Goal: Task Accomplishment & Management: Complete application form

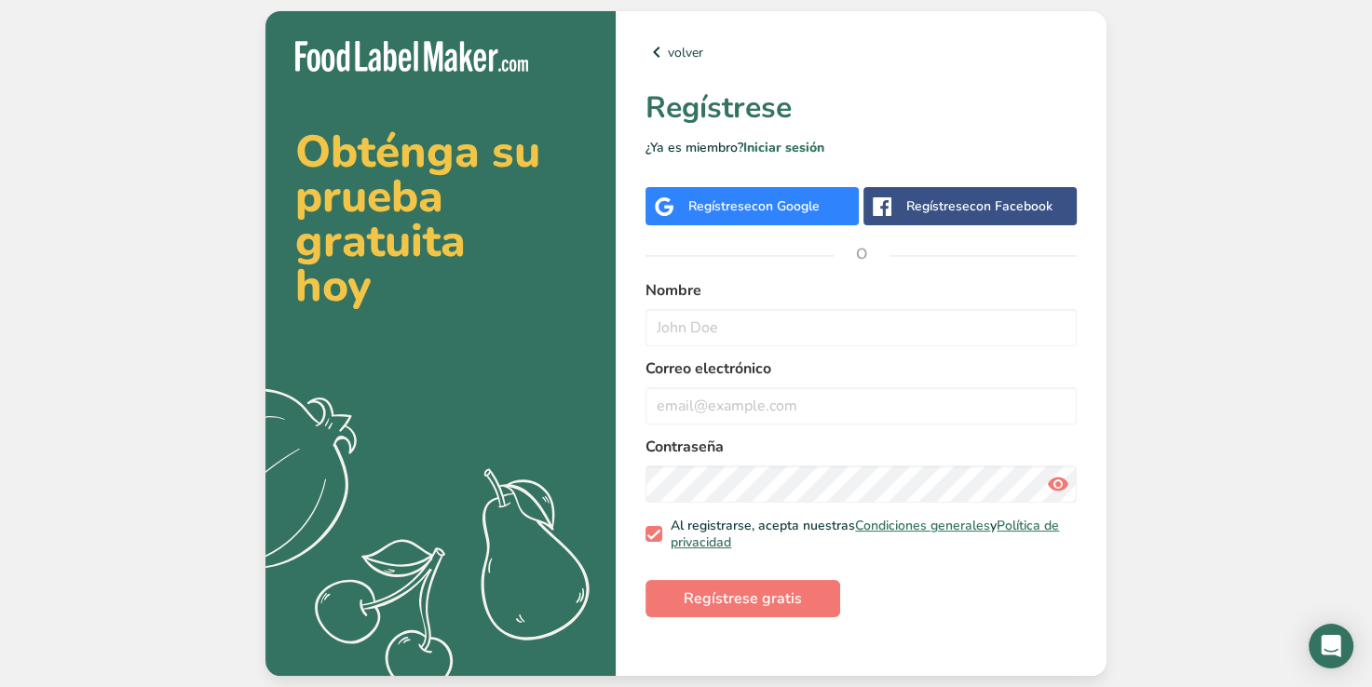
click at [746, 210] on div "Regístrese con Google" at bounding box center [753, 207] width 131 height 20
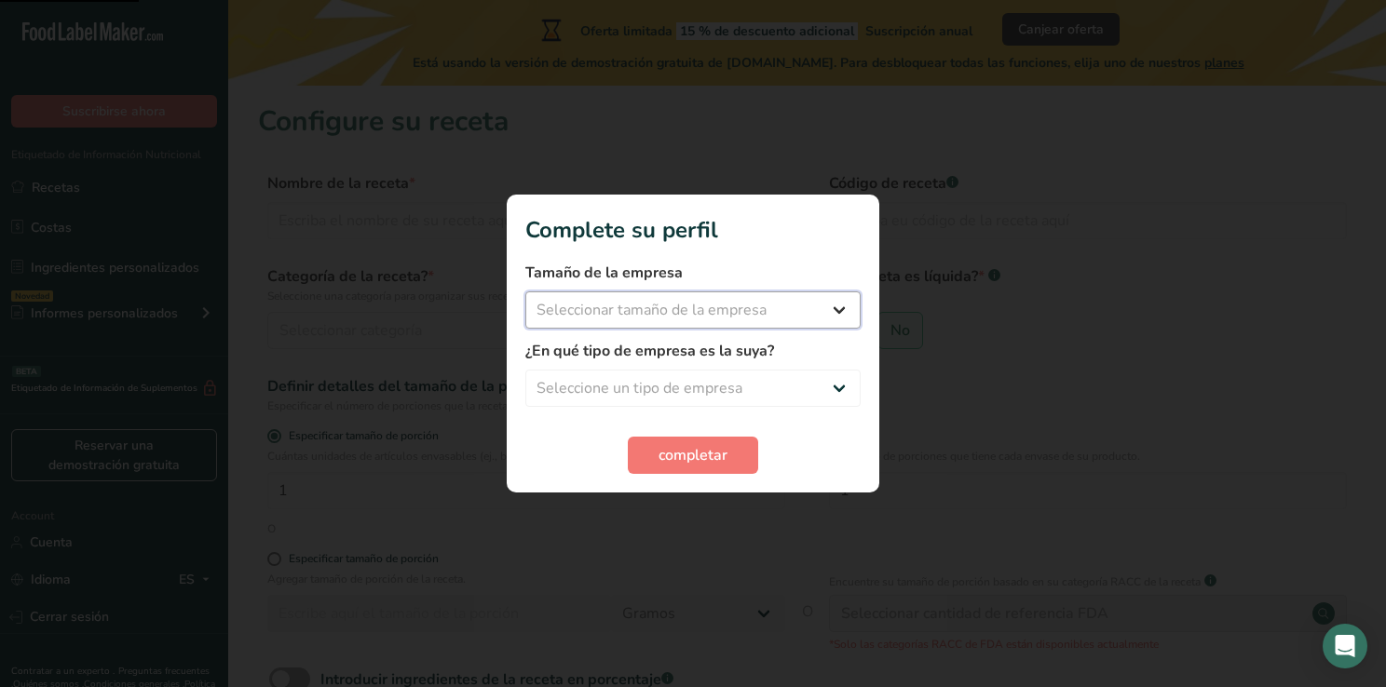
click at [735, 310] on select "Seleccionar tamaño de la empresa Menos de 10 empleados De 10 a 50 empleados De …" at bounding box center [692, 310] width 335 height 37
select select "1"
click at [525, 292] on select "Seleccionar tamaño de la empresa Menos de 10 empleados De 10 a 50 empleados De …" at bounding box center [692, 310] width 335 height 37
click at [769, 376] on select "Seleccione un tipo de empresa Fabricante de alimentos envasados Restaurante y c…" at bounding box center [692, 388] width 335 height 37
select select "3"
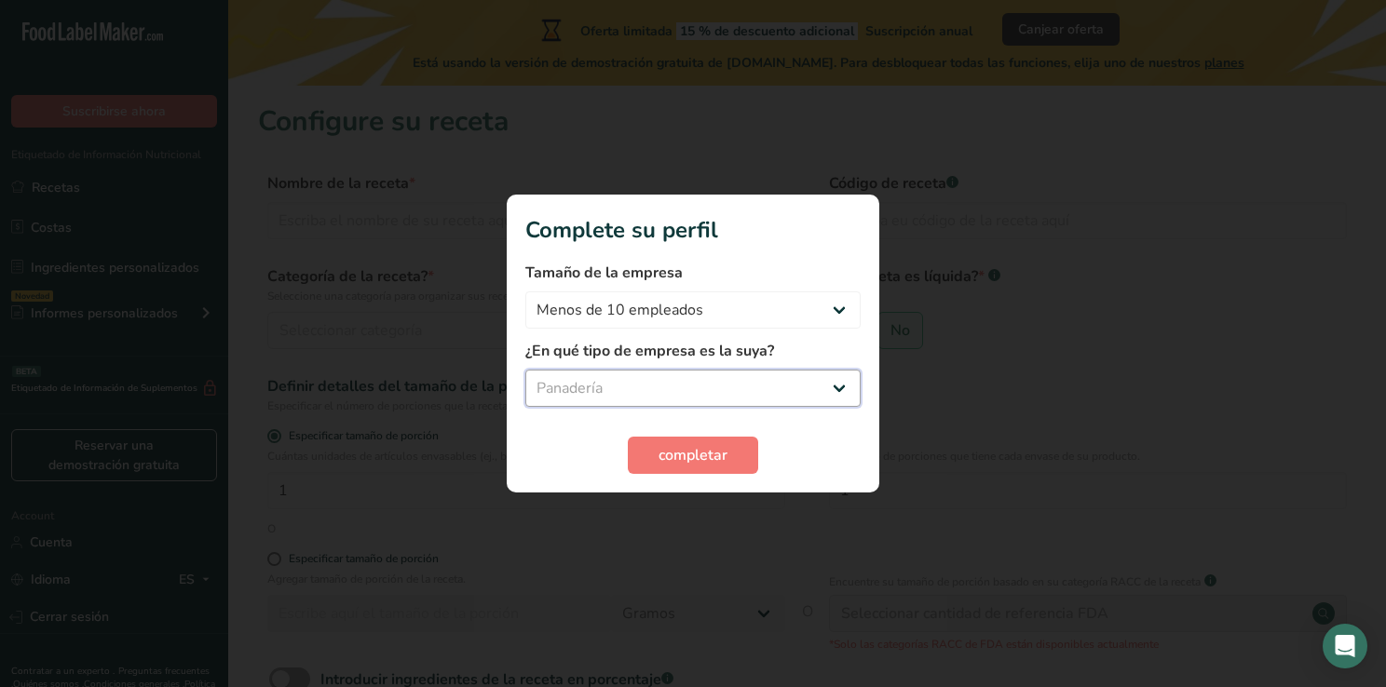
click at [525, 370] on select "Seleccione un tipo de empresa Fabricante de alimentos envasados Restaurante y c…" at bounding box center [692, 388] width 335 height 37
click at [721, 405] on select "Fabricante de alimentos envasados Restaurante y cafetería Panadería Empresa de …" at bounding box center [692, 388] width 335 height 37
click at [525, 370] on select "Fabricante de alimentos envasados Restaurante y cafetería Panadería Empresa de …" at bounding box center [692, 388] width 335 height 37
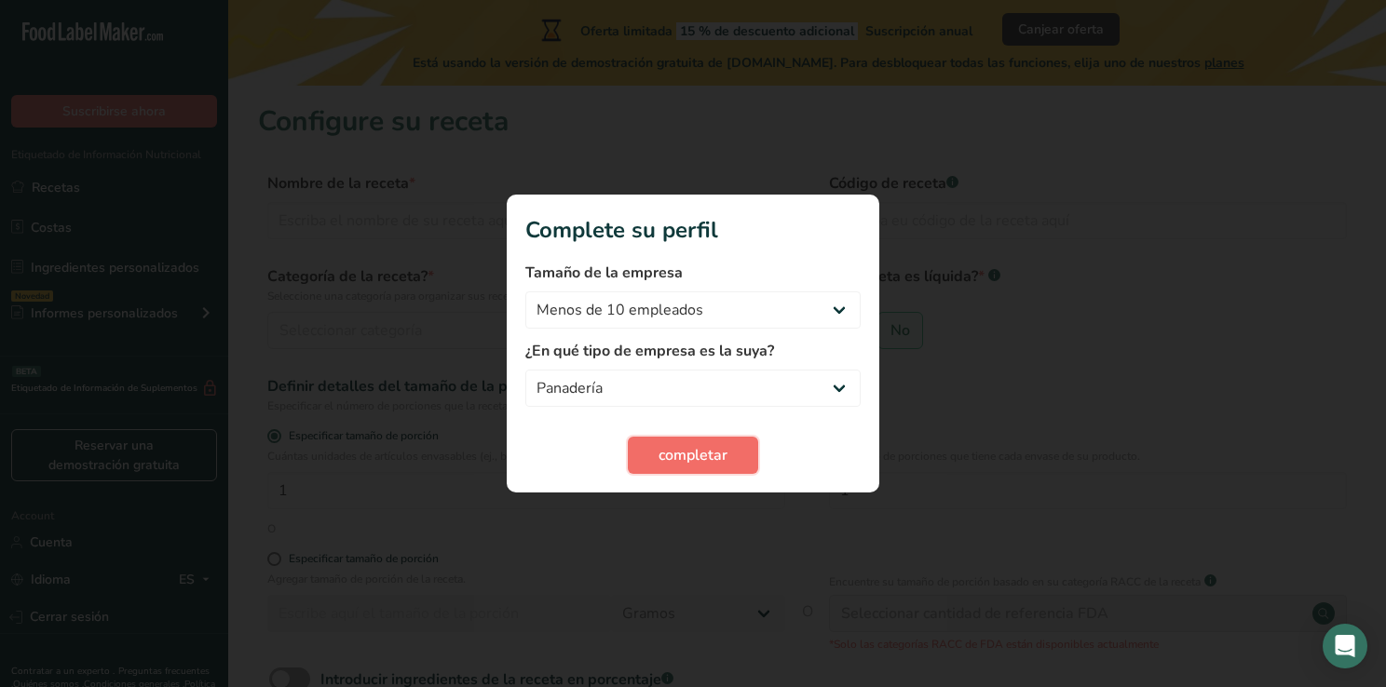
click at [712, 450] on span "completar" at bounding box center [692, 455] width 69 height 22
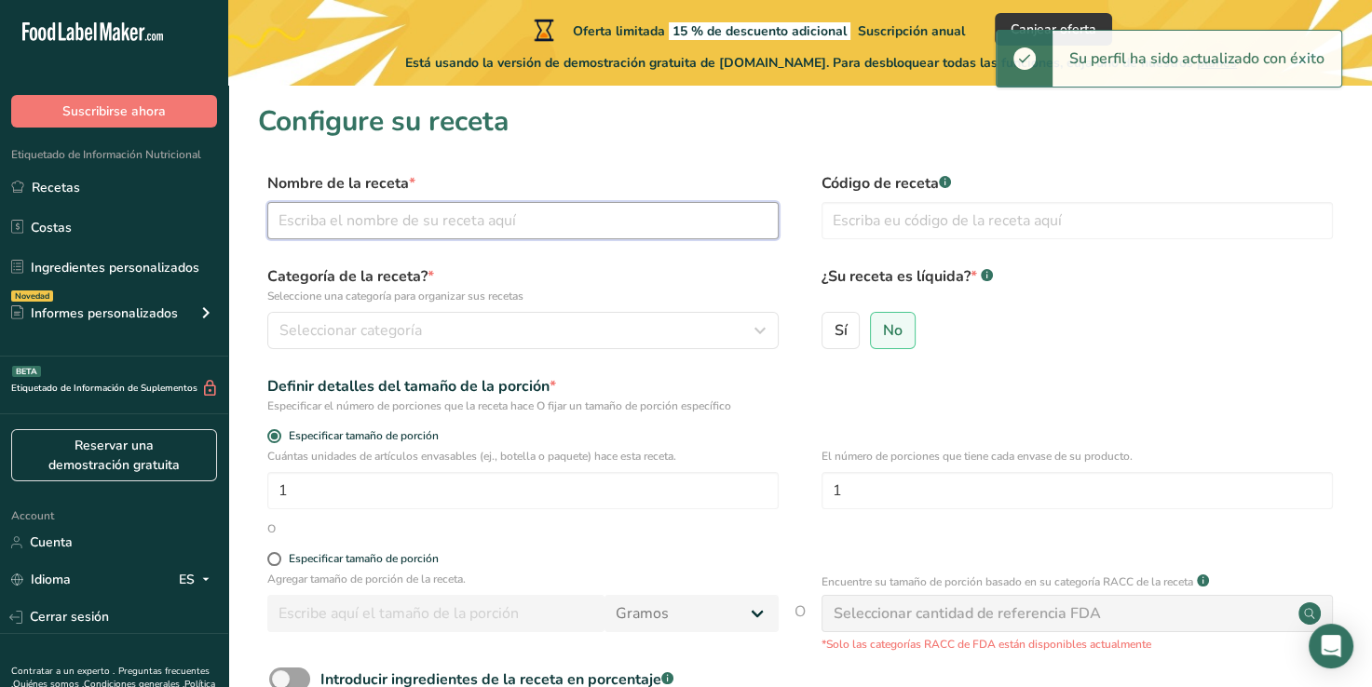
click at [430, 222] on input "text" at bounding box center [522, 220] width 511 height 37
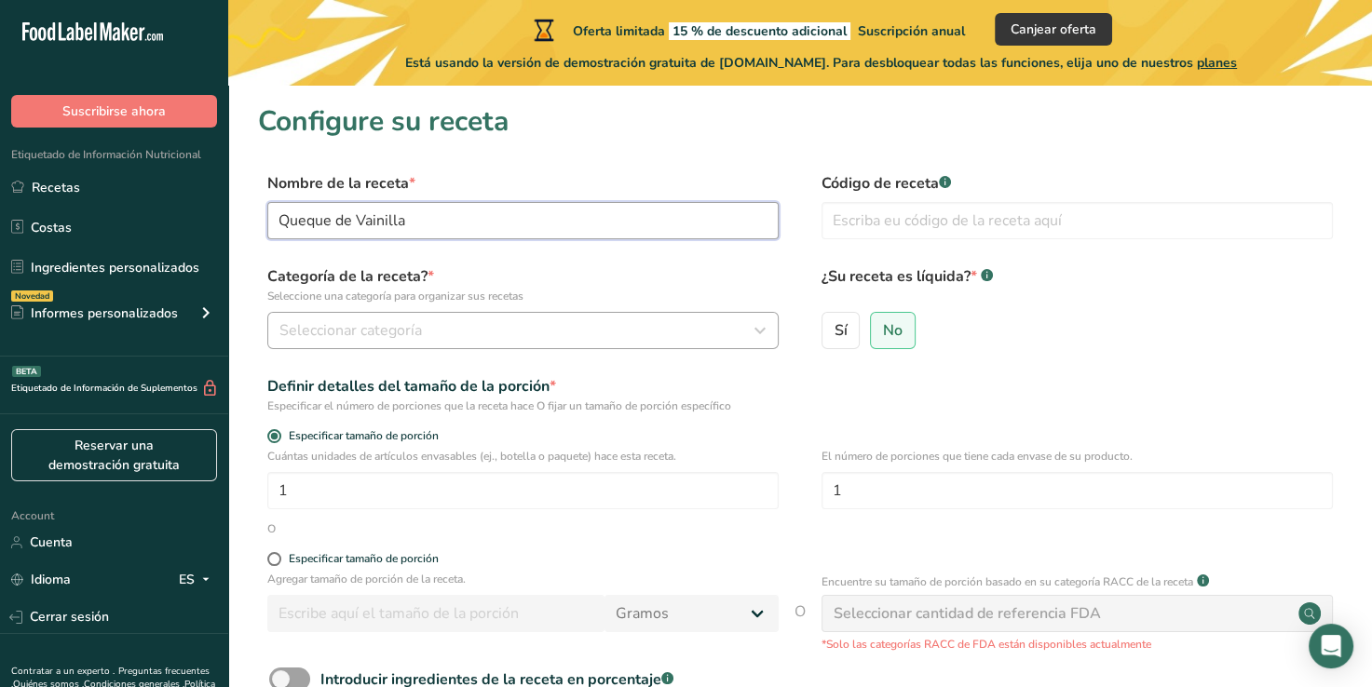
type input "Queque de Vainilla"
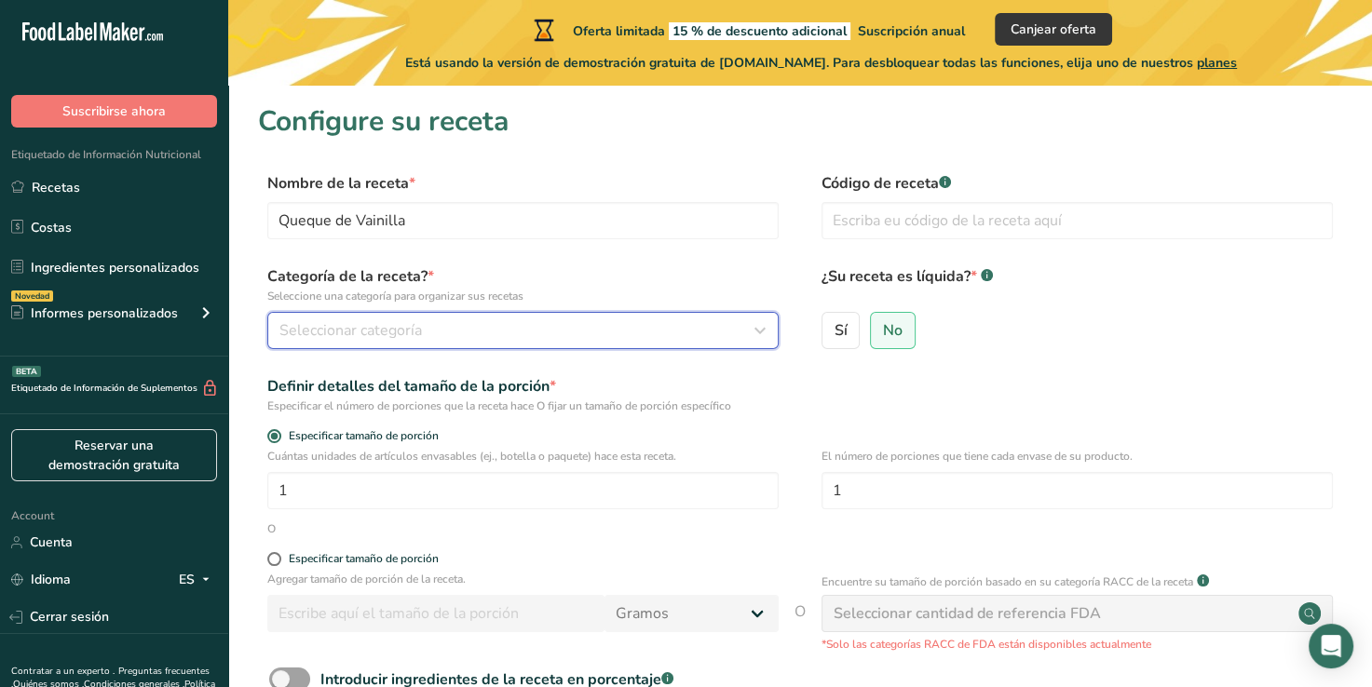
click at [447, 318] on button "Seleccionar categoría" at bounding box center [522, 330] width 511 height 37
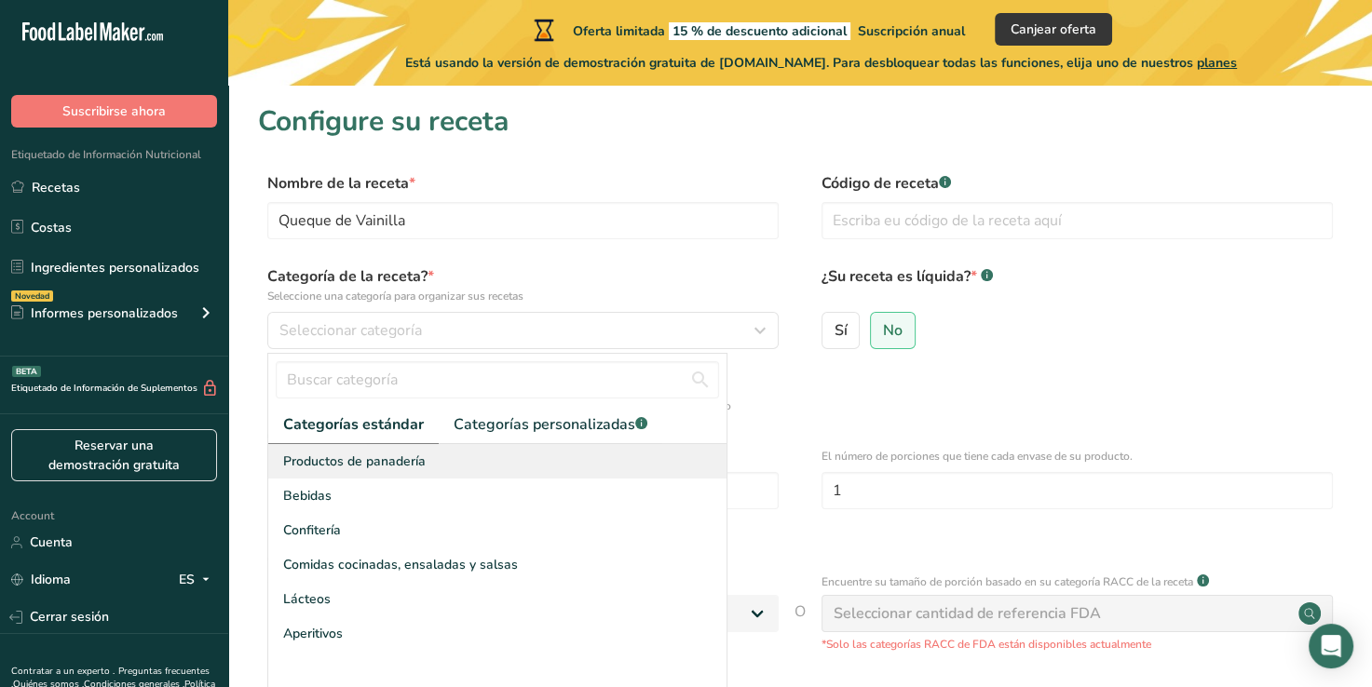
click at [384, 475] on div "Productos de panadería" at bounding box center [497, 461] width 458 height 34
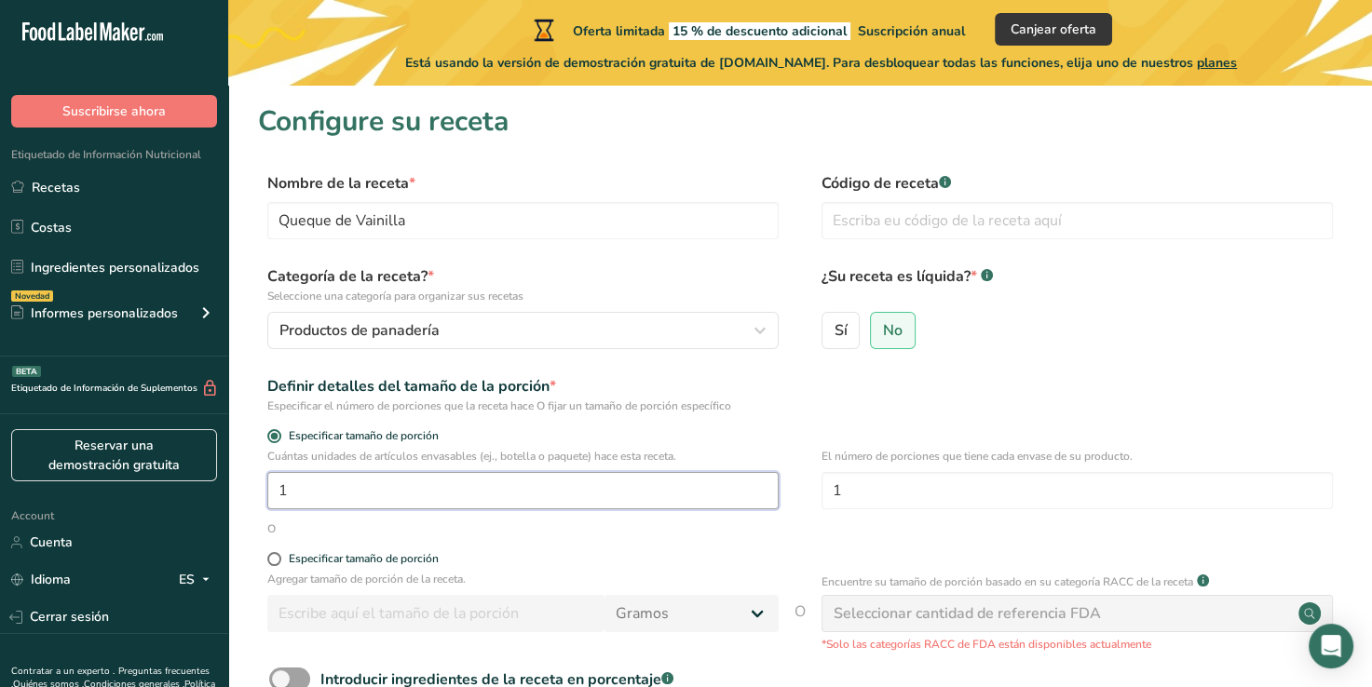
click at [441, 480] on input "1" at bounding box center [522, 490] width 511 height 37
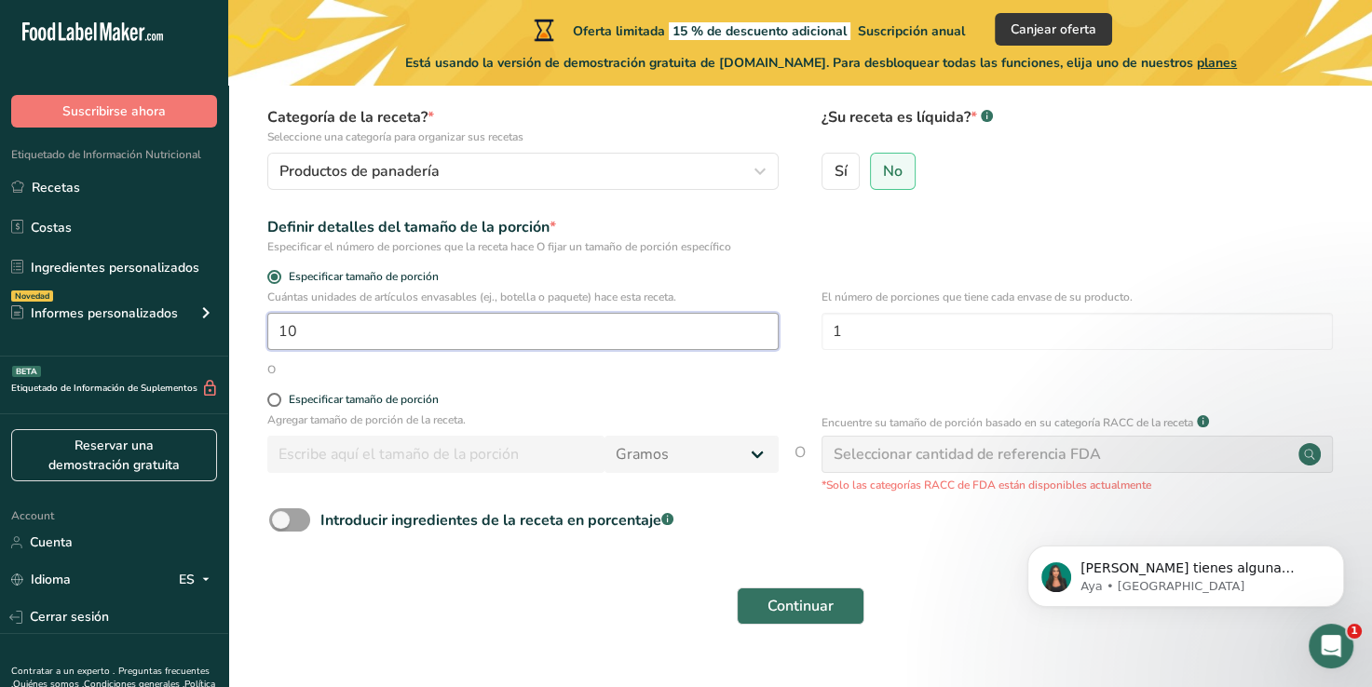
scroll to position [166, 0]
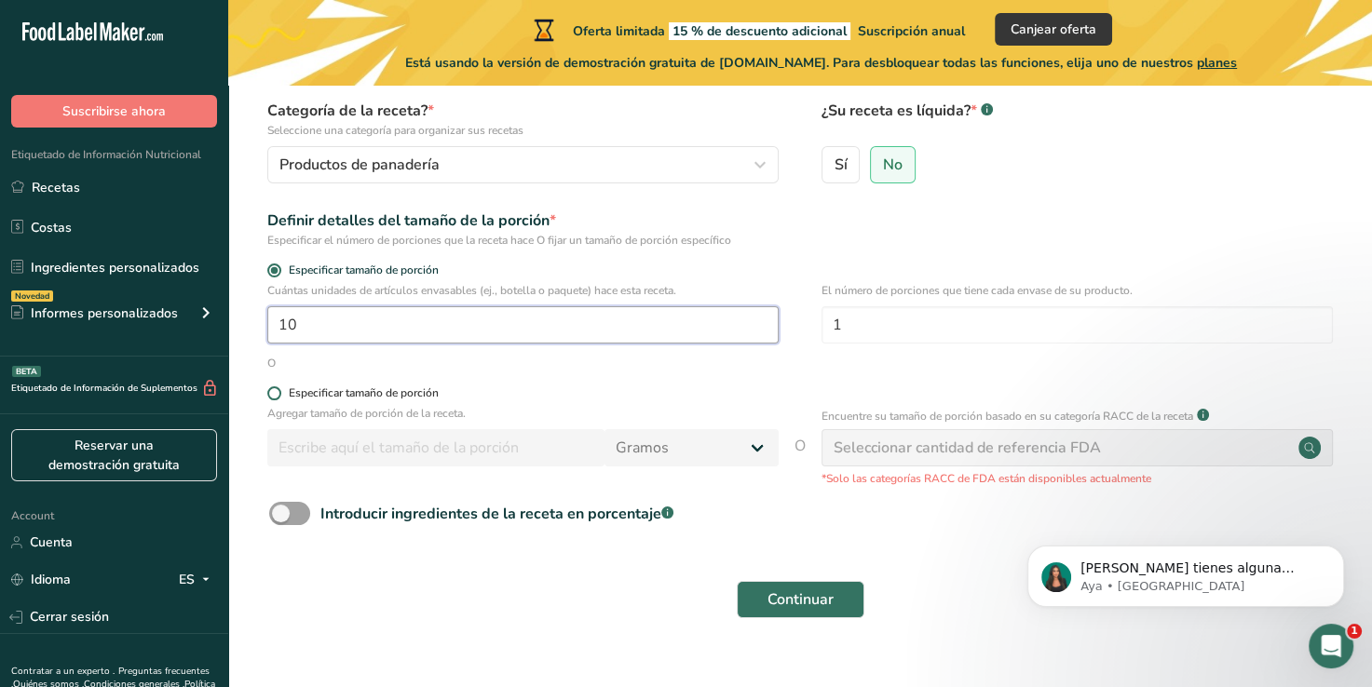
type input "10"
click at [280, 393] on span at bounding box center [274, 394] width 14 height 14
click at [279, 393] on input "Especificar tamaño de porción" at bounding box center [273, 393] width 12 height 12
radio input "true"
radio input "false"
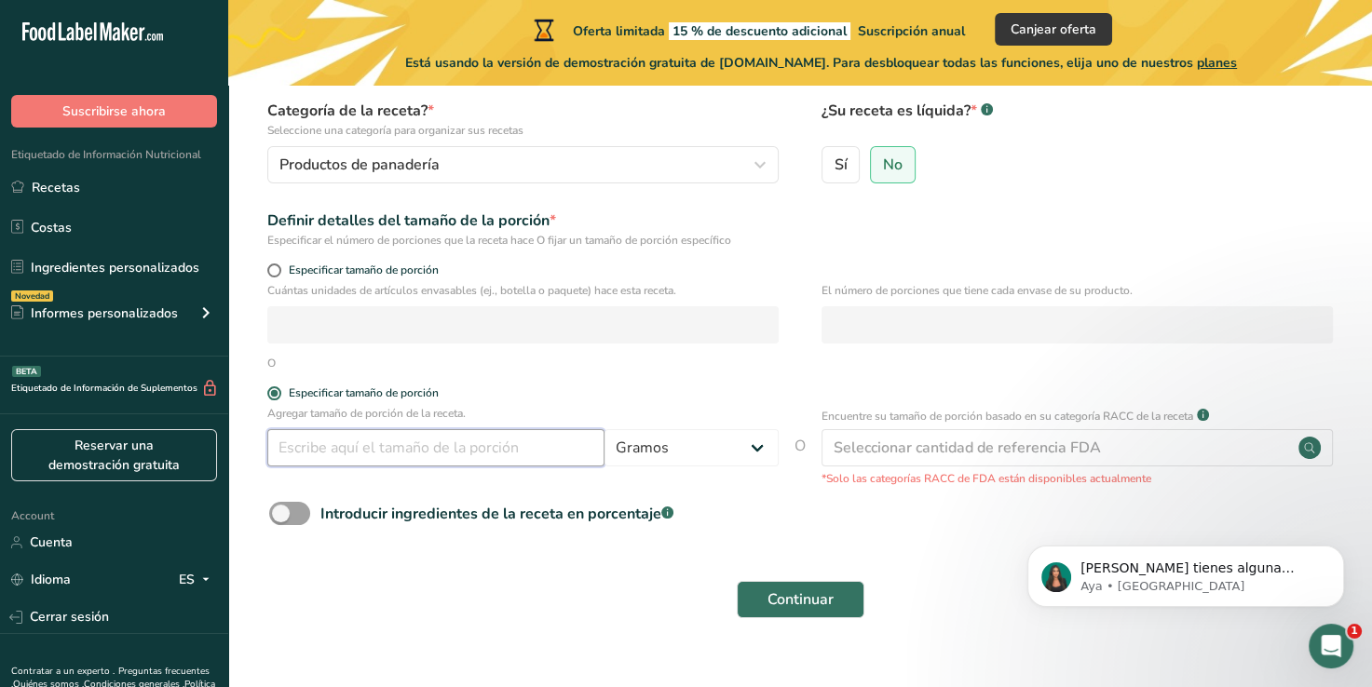
click at [407, 439] on input "number" at bounding box center [435, 447] width 337 height 37
type input "40"
click at [436, 482] on div "Agregar tamaño de porción de la receta. 40 Gramos kg mg mcg libras onza litro m…" at bounding box center [800, 446] width 1084 height 82
click at [294, 510] on span at bounding box center [289, 513] width 41 height 23
click at [281, 510] on input "Introducir ingredientes de la receta en porcentaje .a-a{fill:#347362;}.b-a{fill…" at bounding box center [275, 514] width 12 height 12
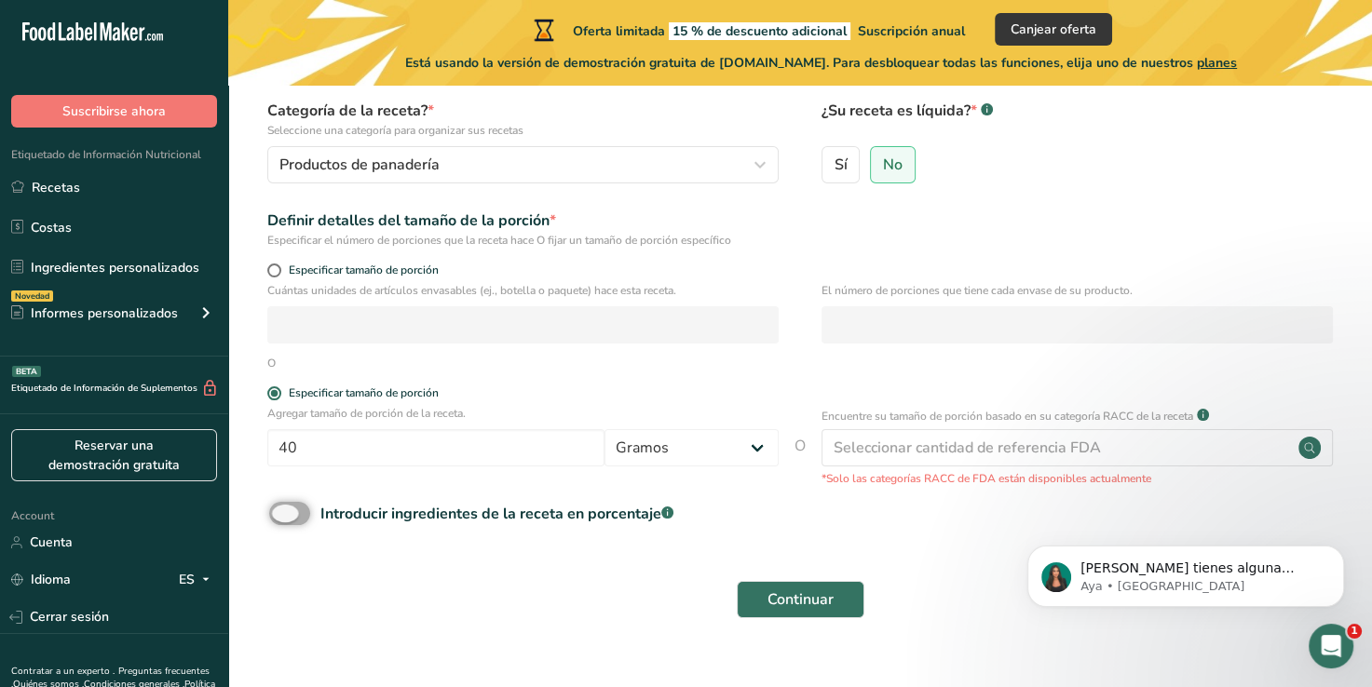
checkbox input "true"
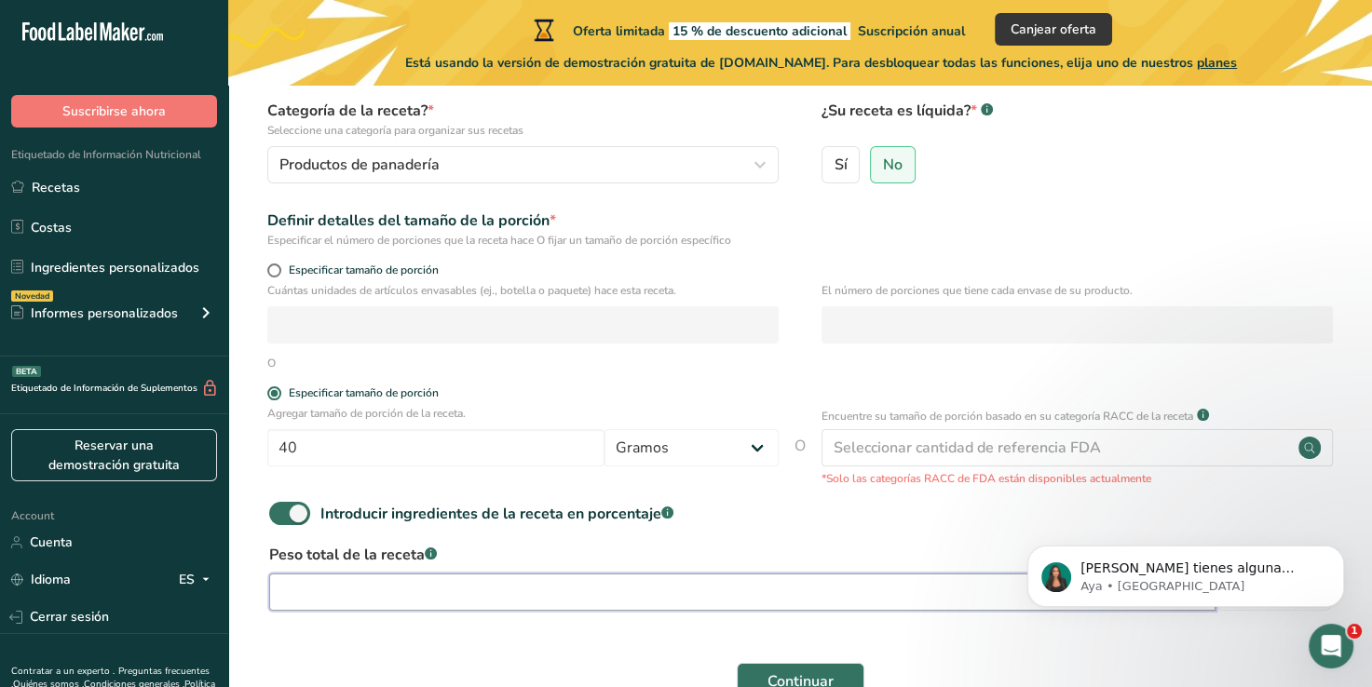
click at [448, 594] on input "number" at bounding box center [742, 592] width 946 height 37
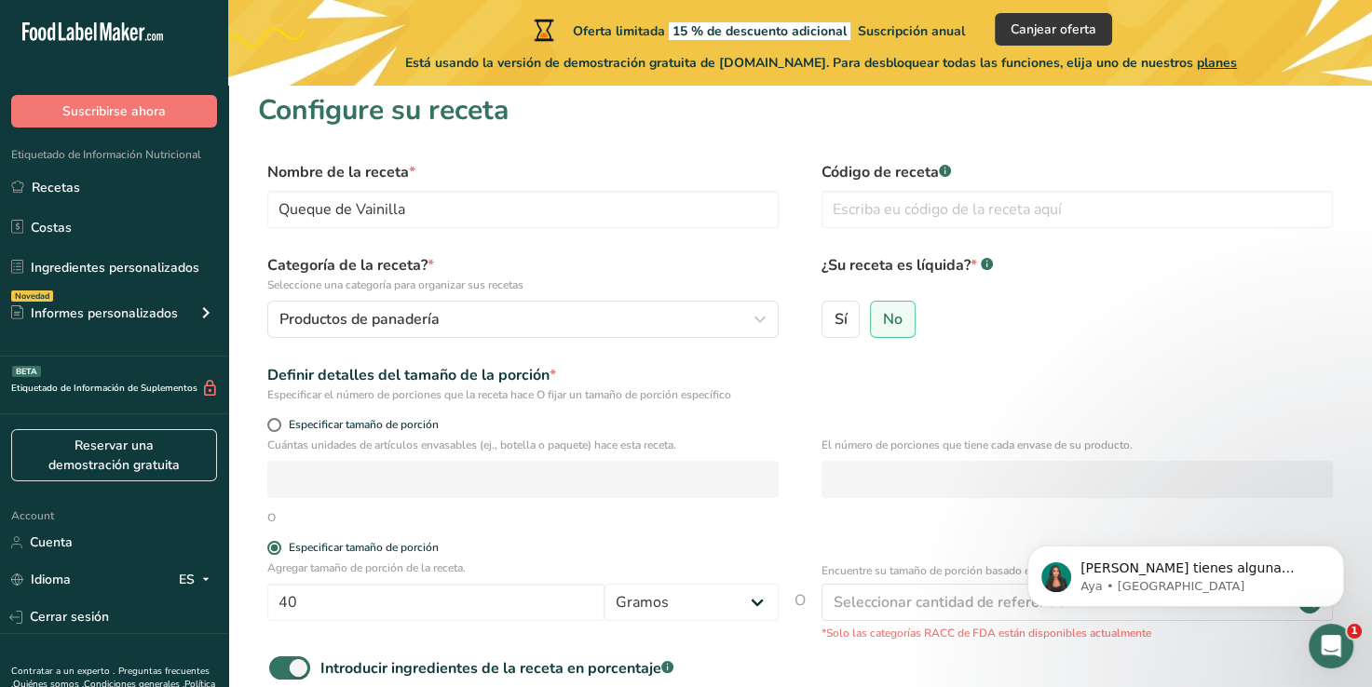
scroll to position [0, 0]
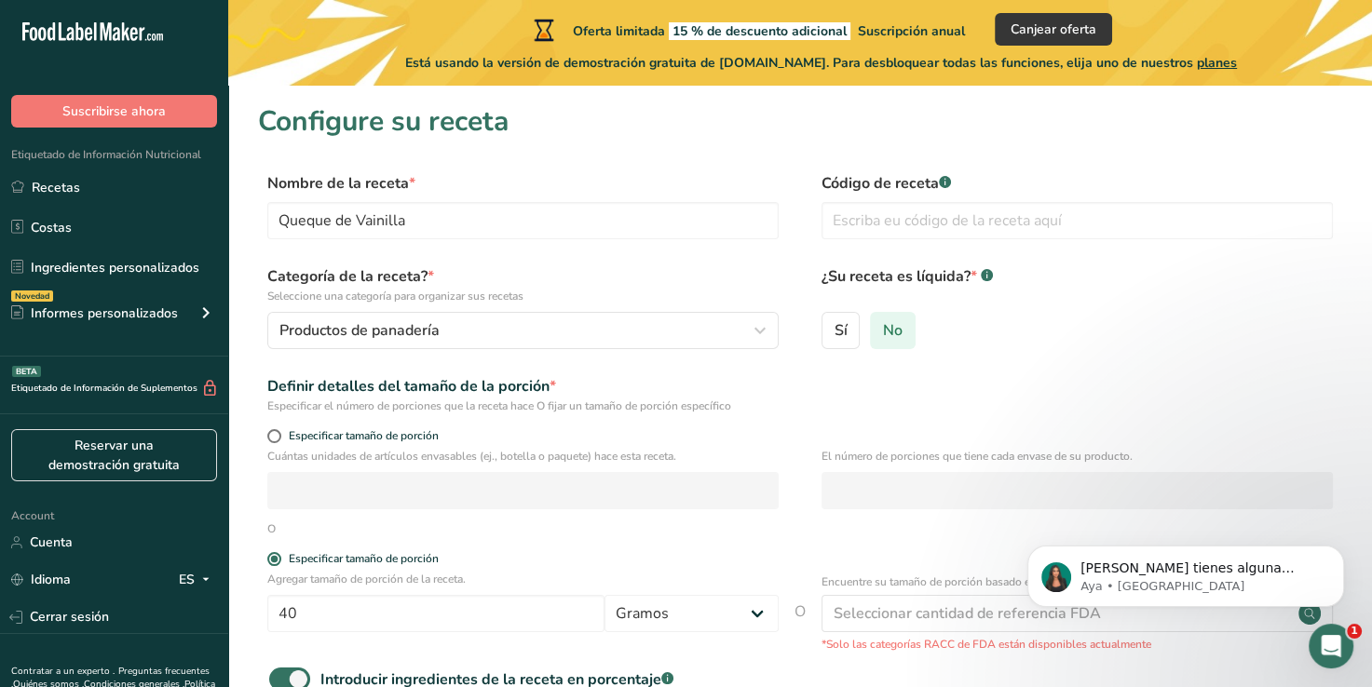
type input "400"
click at [893, 333] on span "No" at bounding box center [893, 330] width 20 height 19
click at [883, 333] on input "No" at bounding box center [877, 330] width 12 height 12
click at [913, 219] on input "text" at bounding box center [1076, 220] width 511 height 37
drag, startPoint x: 1366, startPoint y: 163, endPoint x: 1378, endPoint y: 209, distance: 47.2
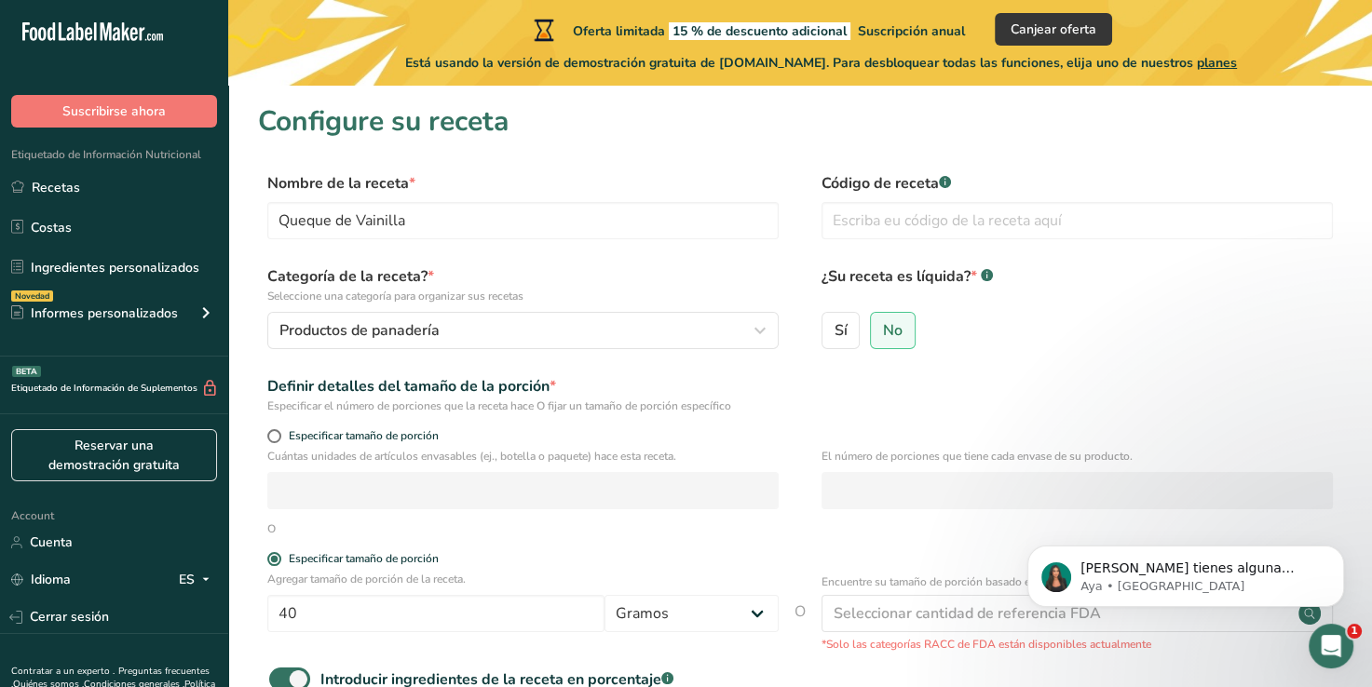
click at [1371, 209] on html ".a-20{fill:#fff;} Suscribirse ahora Etiquetado de Información Nutricional Recet…" at bounding box center [686, 483] width 1372 height 967
click at [1124, 508] on html "Si tienes alguna pregunta no dudes en consultarnos. ¡Estamos aquí para ayudarte…" at bounding box center [1185, 572] width 373 height 130
click at [874, 227] on input "text" at bounding box center [1076, 220] width 511 height 37
type input "h"
type input "C"
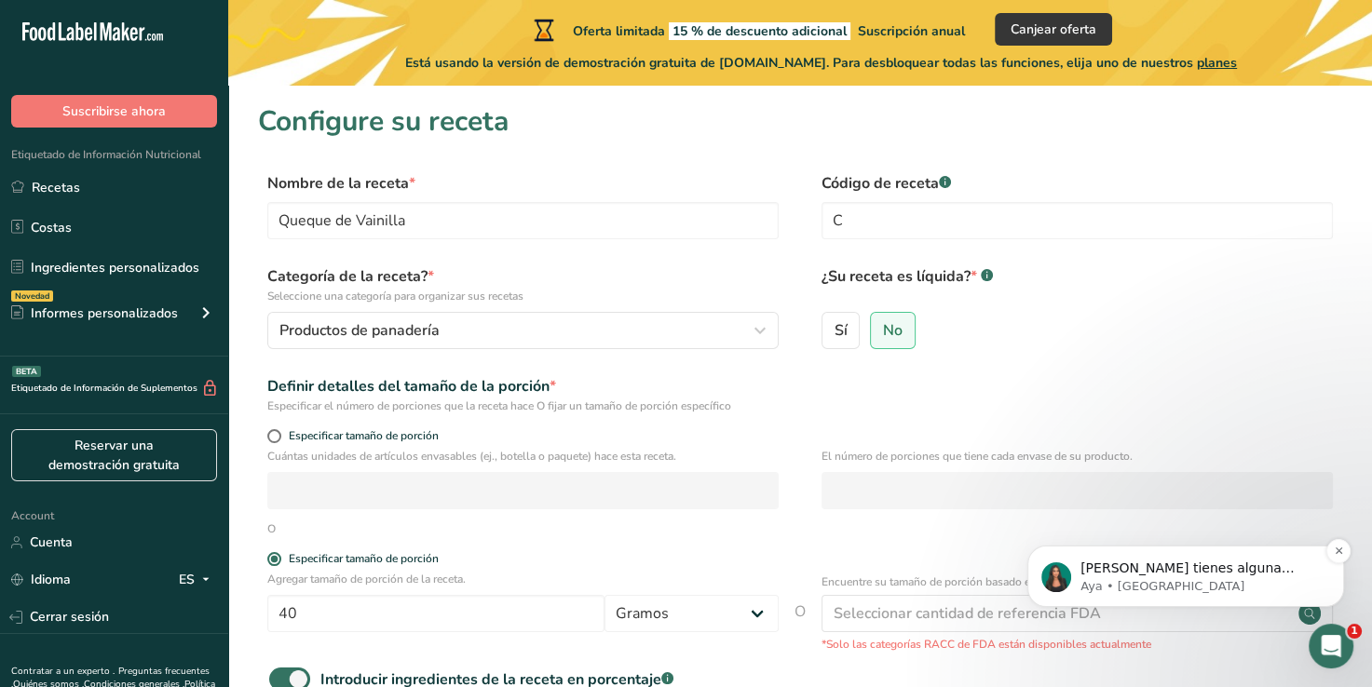
click at [1223, 563] on p "Si tienes alguna pregunta no dudes en consultarnos. ¡Estamos aquí para ayudarte…" at bounding box center [1200, 569] width 240 height 19
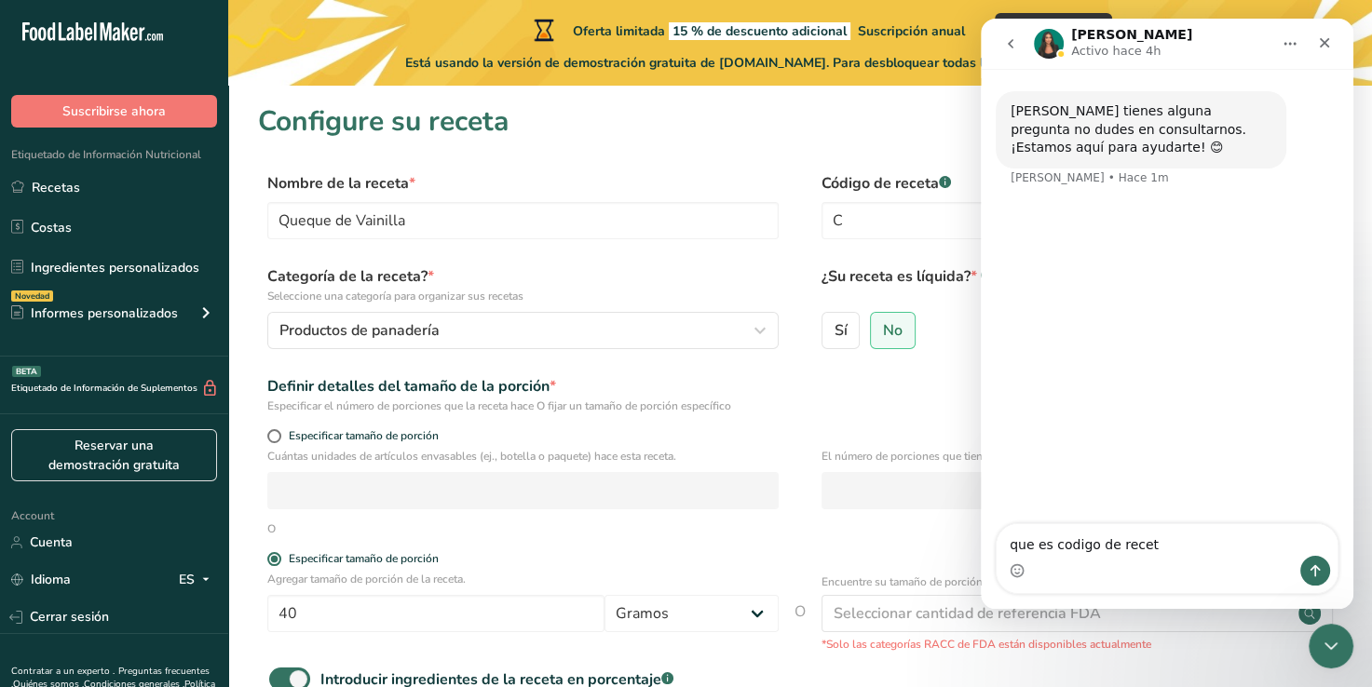
type textarea "que es codigo de receta"
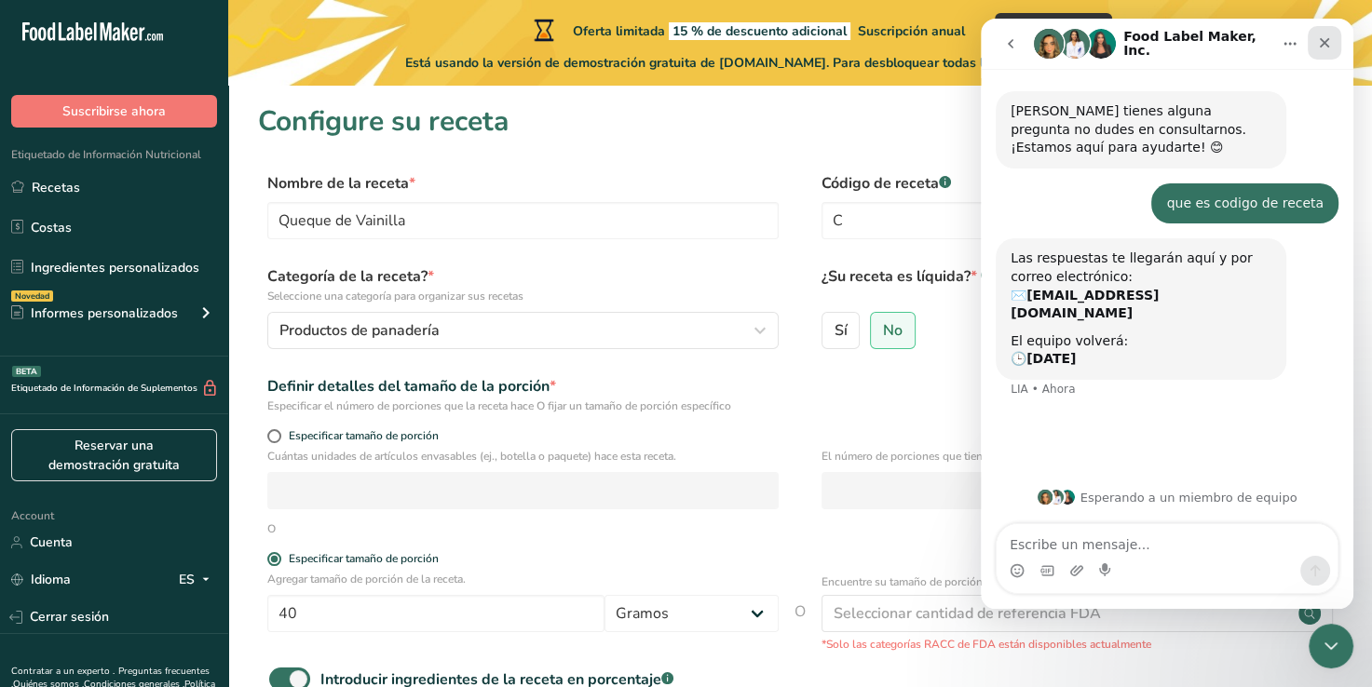
click at [1325, 29] on div "Cerrar" at bounding box center [1325, 43] width 34 height 34
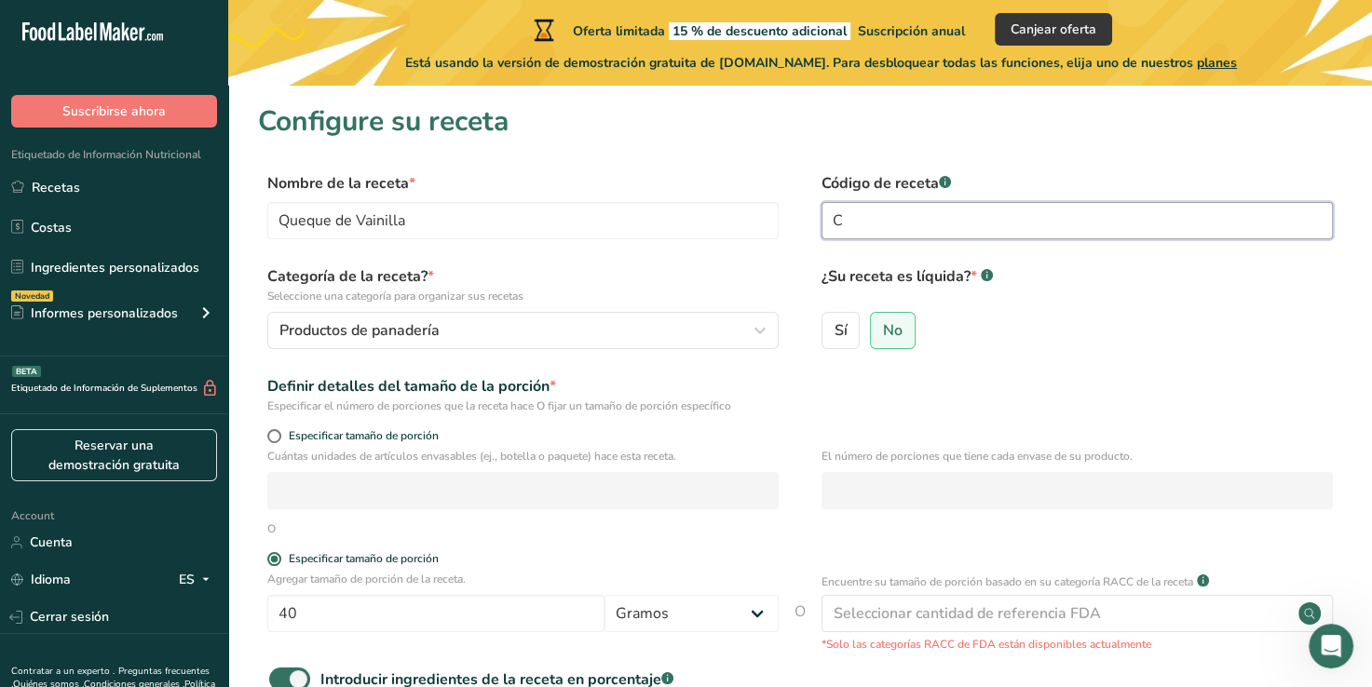
click at [1005, 216] on input "C" at bounding box center [1076, 220] width 511 height 37
type input "q"
type input "QUEQUE"
click at [1027, 360] on div "Sí No" at bounding box center [1076, 336] width 511 height 48
click at [273, 437] on span at bounding box center [274, 436] width 14 height 14
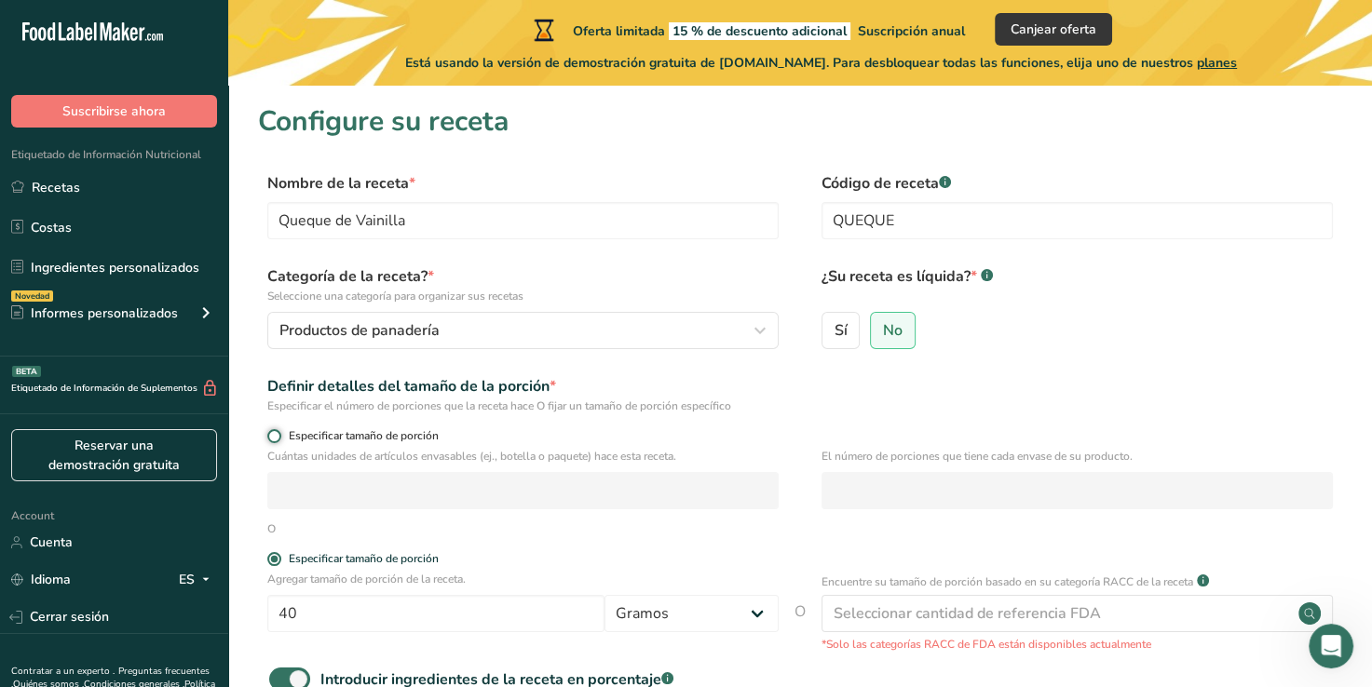
click at [273, 437] on input "Especificar tamaño de porción" at bounding box center [273, 436] width 12 height 12
radio input "true"
radio input "false"
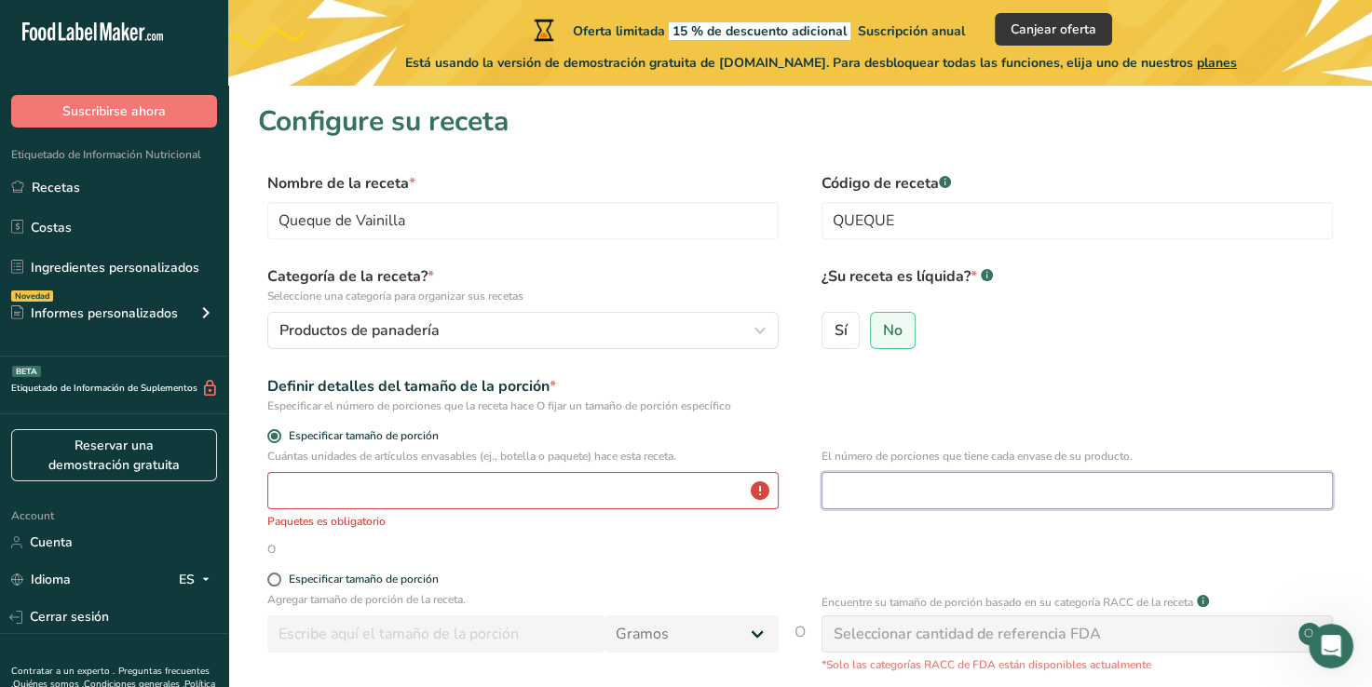
click at [894, 506] on input "number" at bounding box center [1076, 490] width 511 height 37
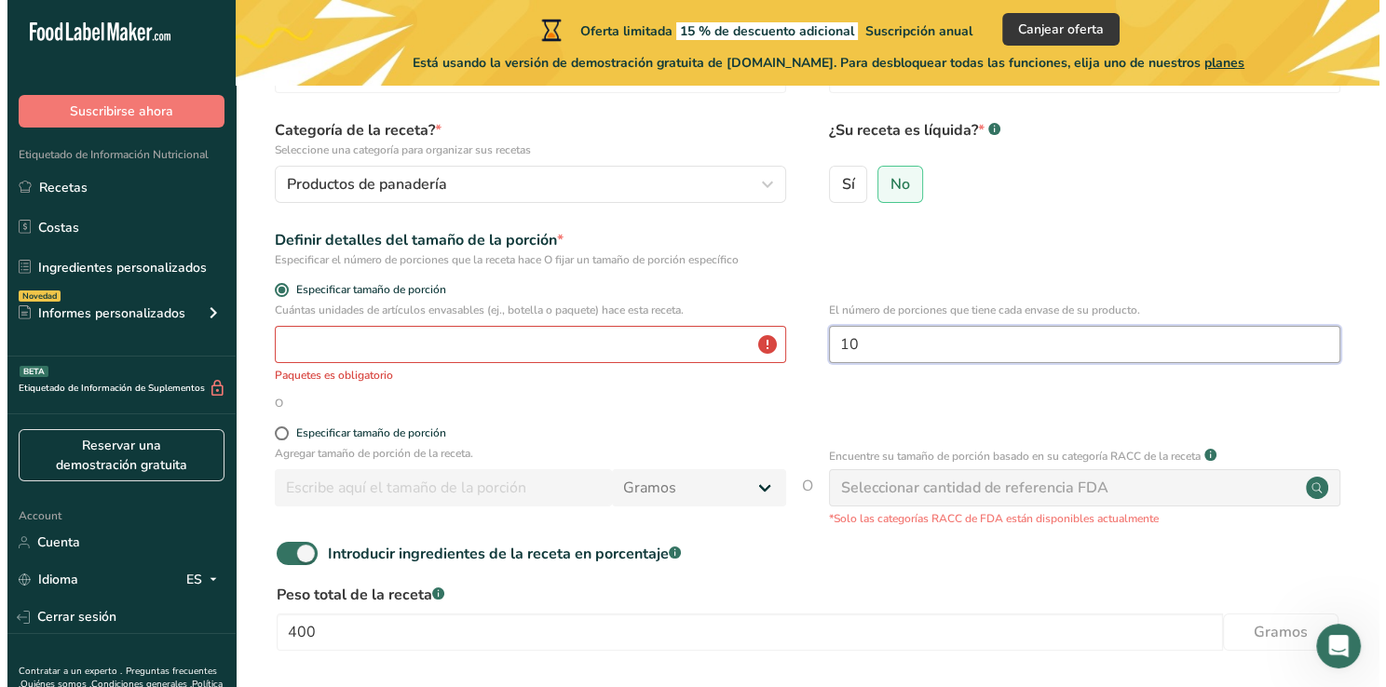
scroll to position [168, 0]
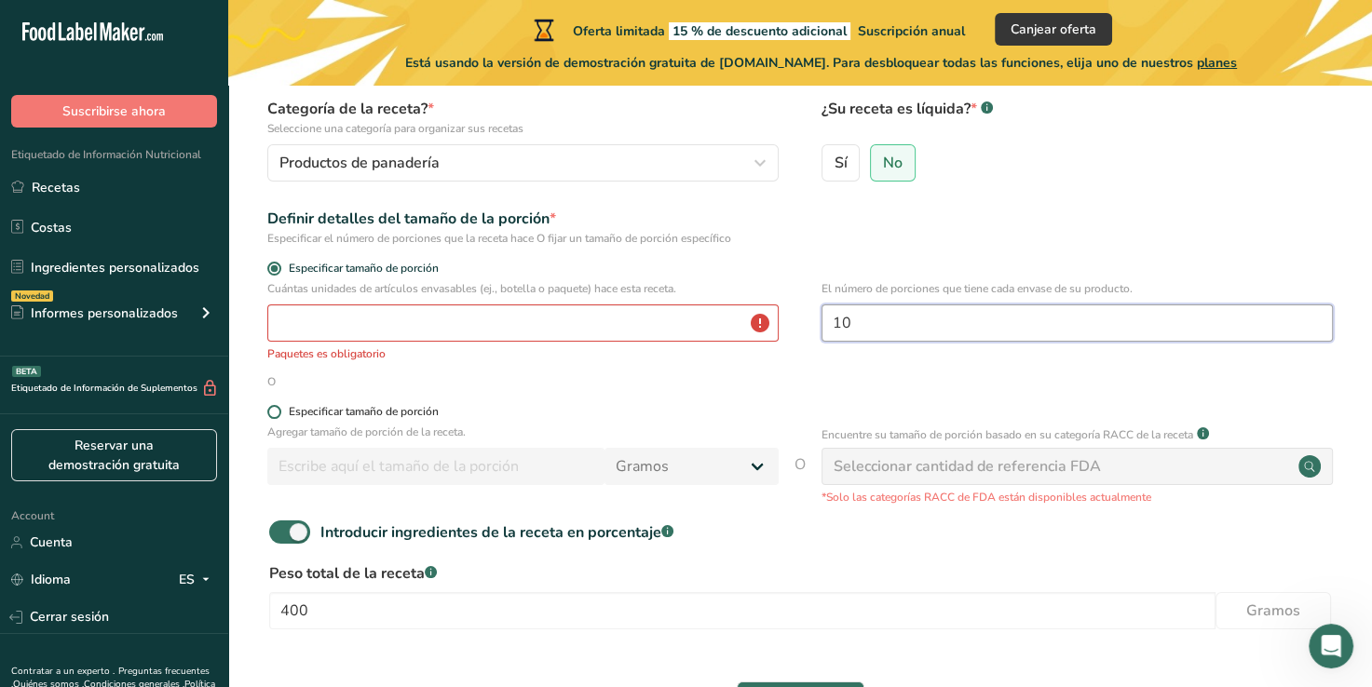
type input "10"
click at [279, 412] on span at bounding box center [274, 412] width 14 height 14
click at [279, 412] on input "Especificar tamaño de porción" at bounding box center [273, 412] width 12 height 12
radio input "true"
radio input "false"
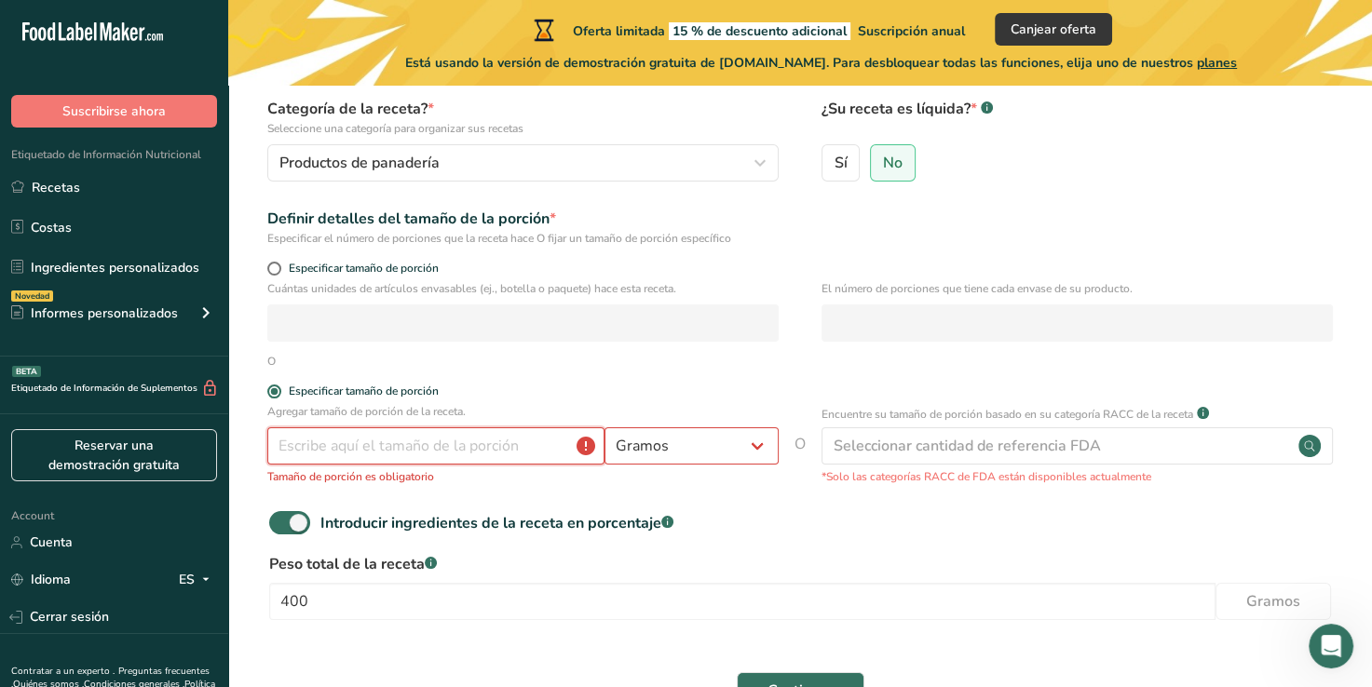
click at [533, 456] on input "number" at bounding box center [435, 445] width 337 height 37
click at [424, 443] on input "number" at bounding box center [435, 445] width 337 height 37
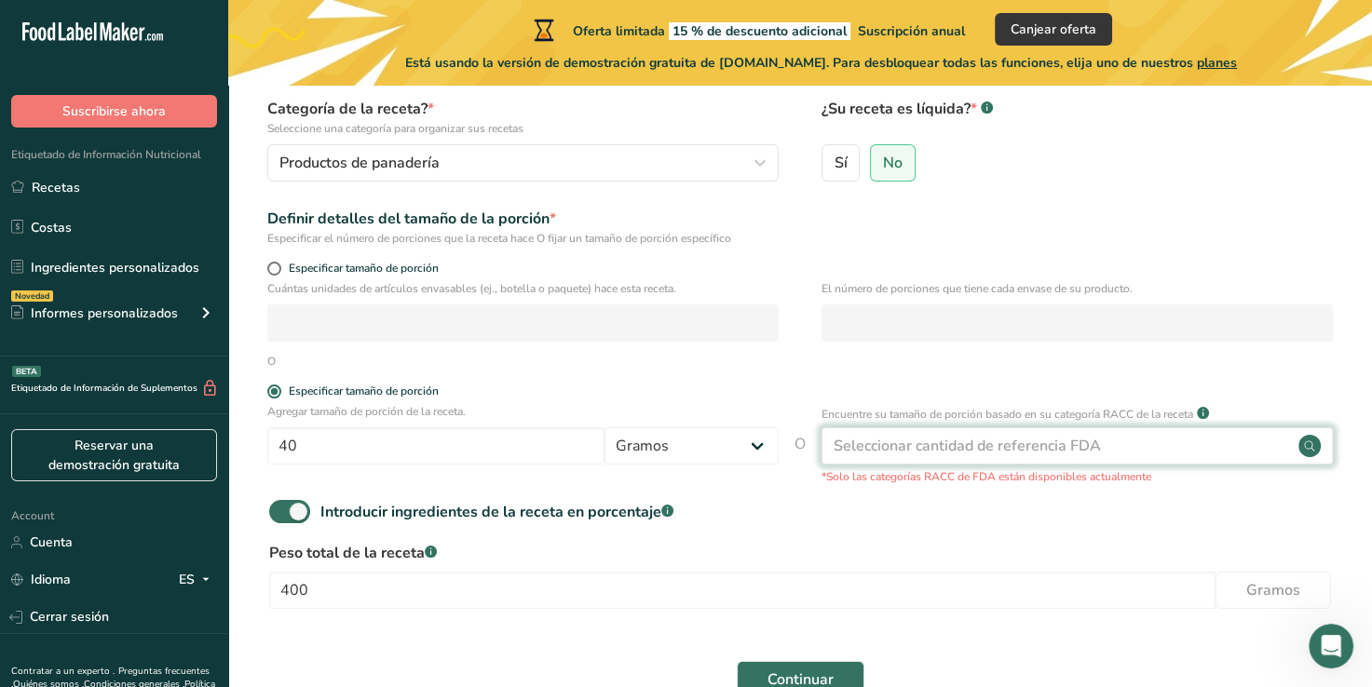
click at [868, 439] on div "Seleccionar cantidad de referencia FDA" at bounding box center [967, 446] width 267 height 22
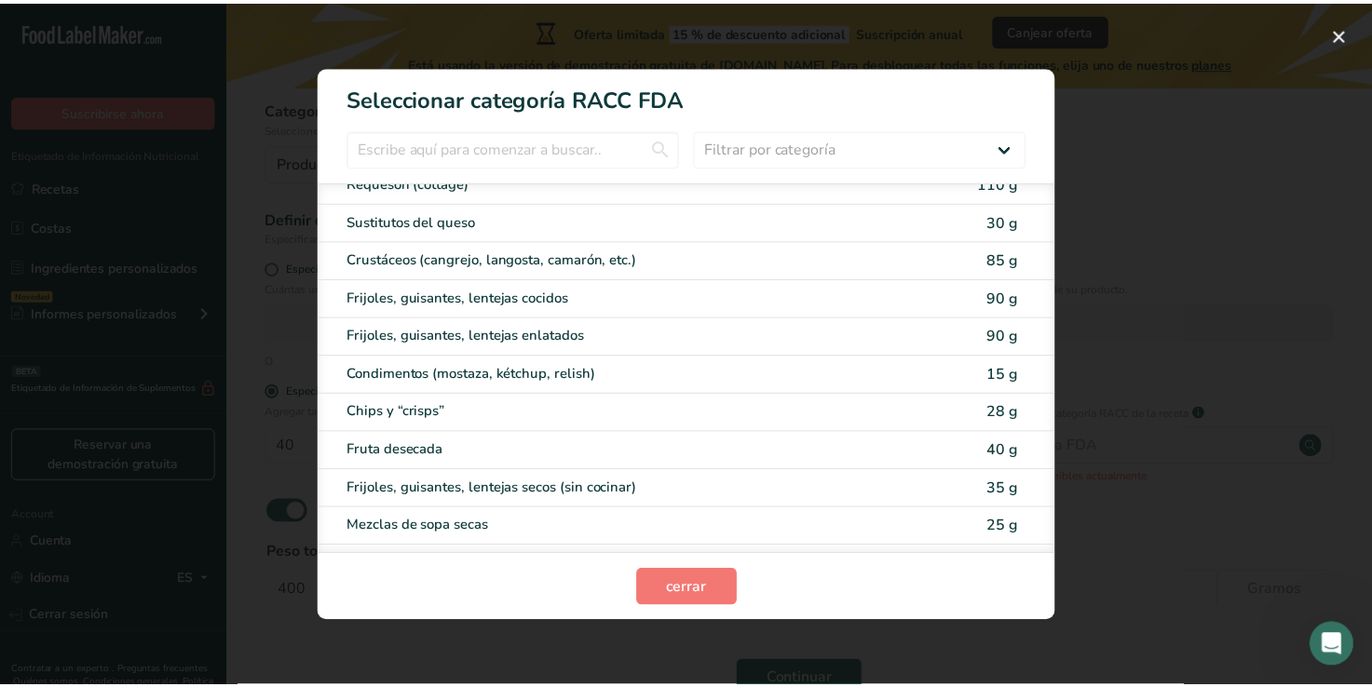
scroll to position [0, 0]
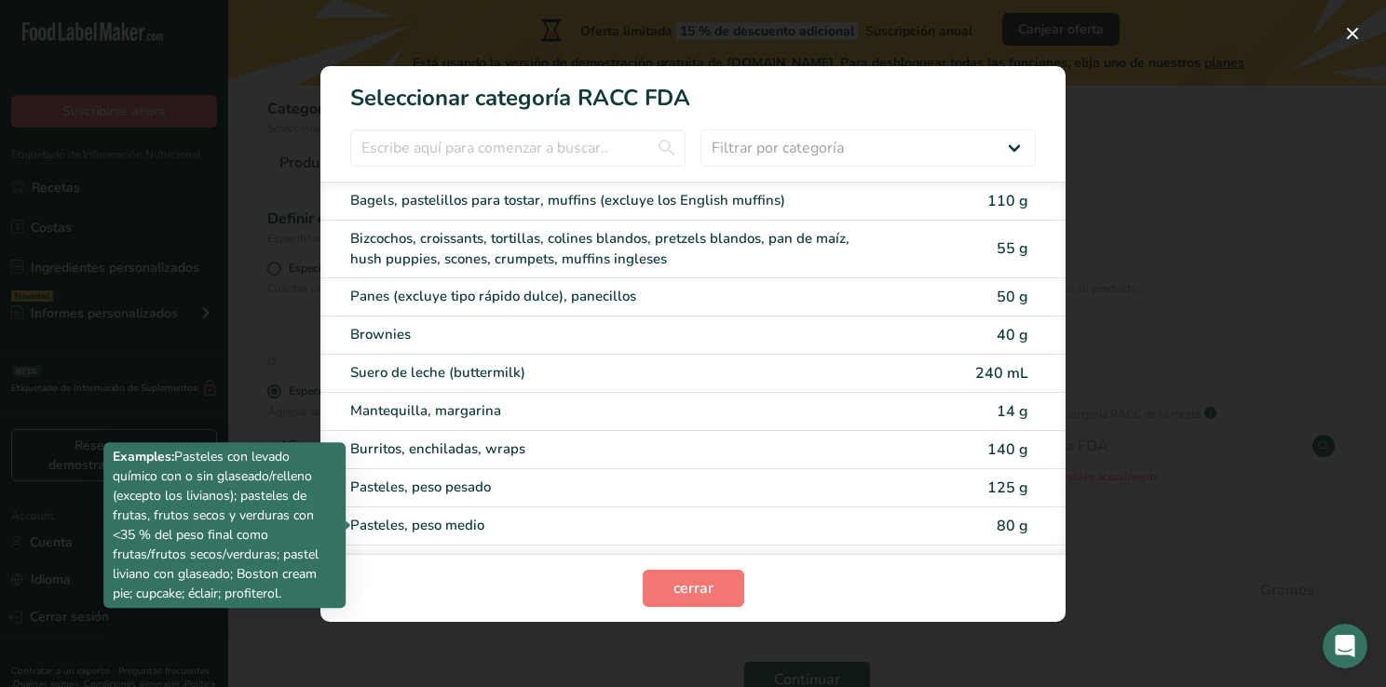
click at [719, 535] on div "Pasteles, peso medio" at bounding box center [614, 525] width 529 height 21
type input "80"
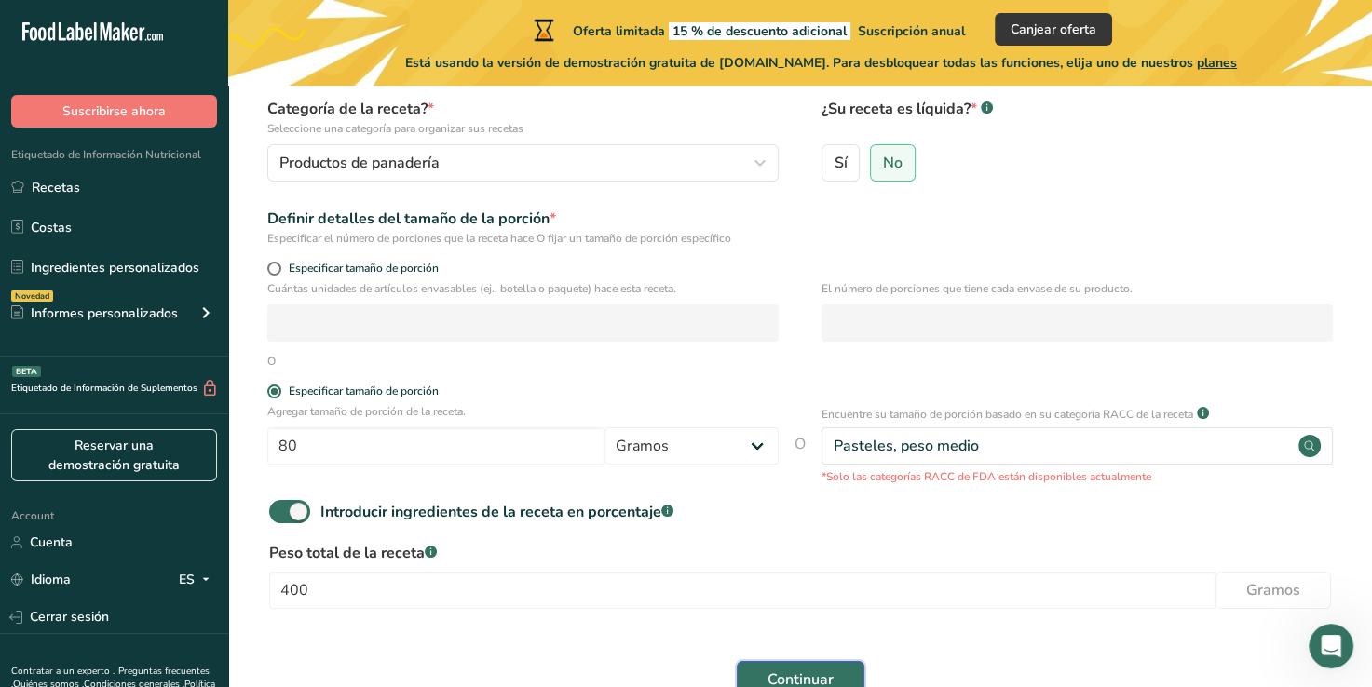
click at [811, 661] on button "Continuar" at bounding box center [801, 679] width 128 height 37
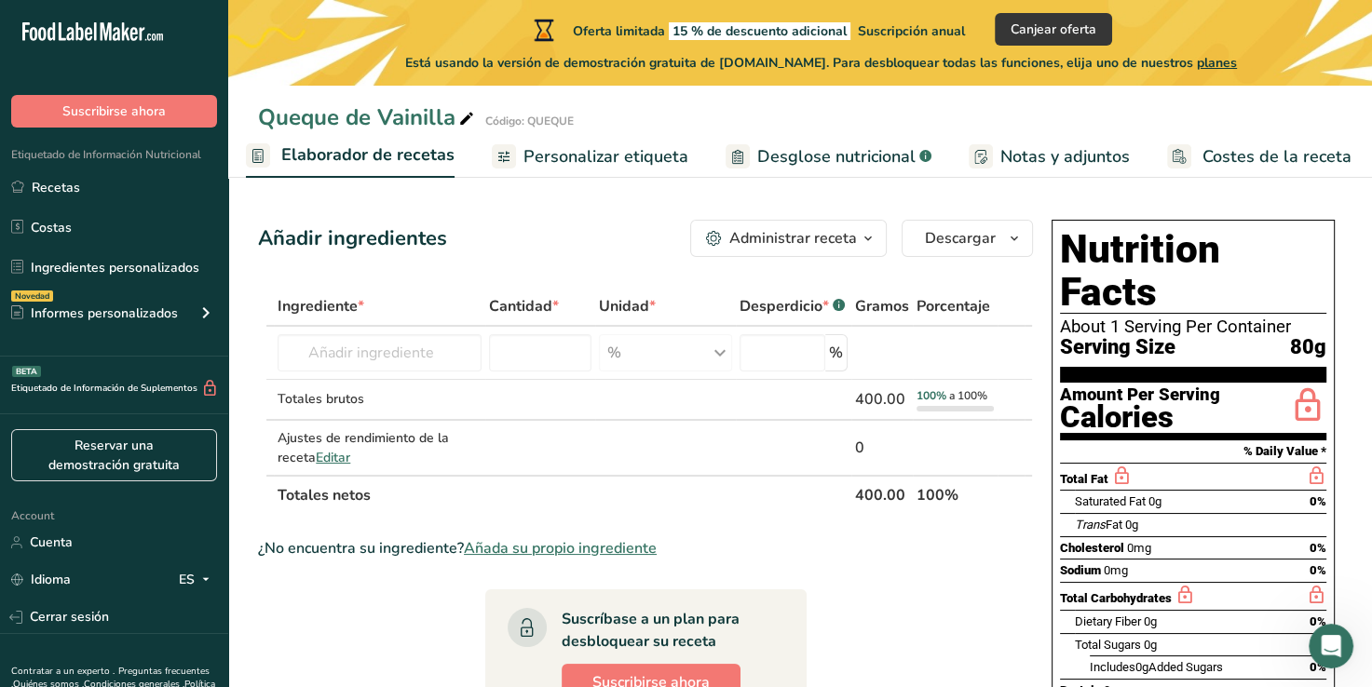
scroll to position [0, 268]
click at [1201, 325] on section "Nutrition Facts About 1 Serving Per Container Serving Size 80g" at bounding box center [1193, 305] width 266 height 155
click at [848, 243] on div "Administrar receta" at bounding box center [793, 238] width 128 height 22
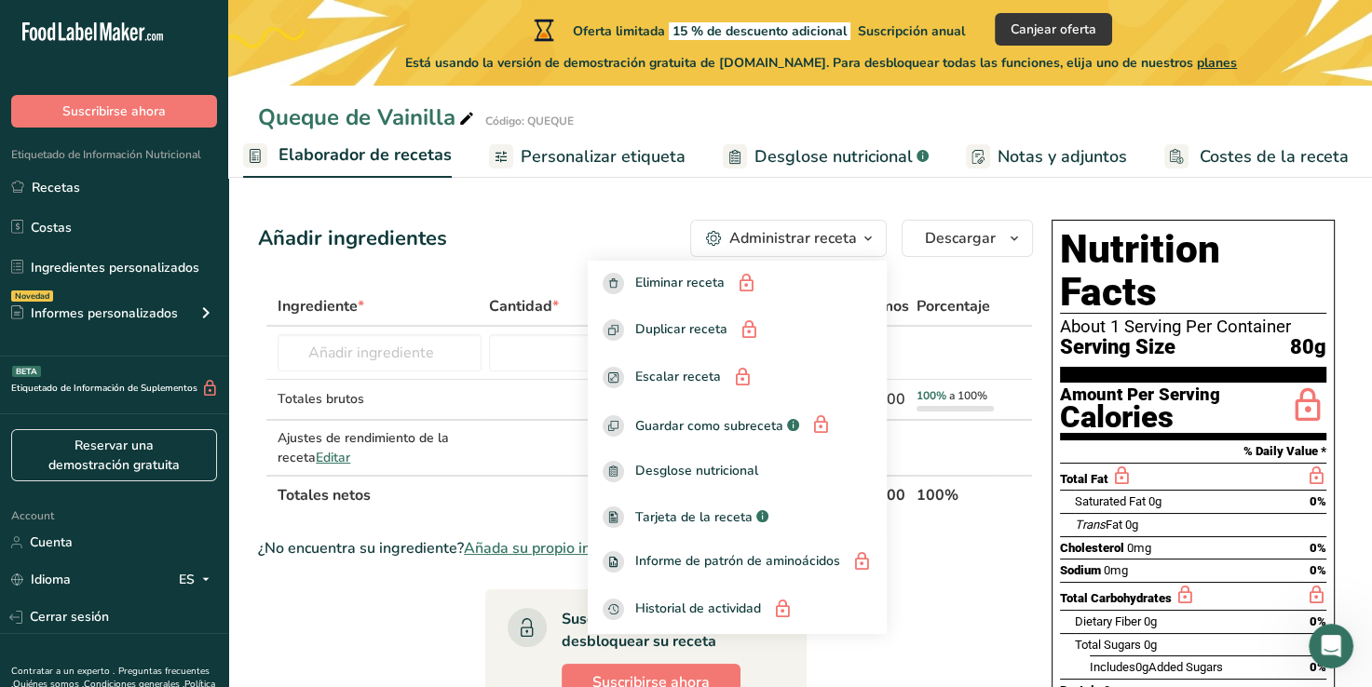
click at [794, 227] on div "Administrar receta" at bounding box center [793, 238] width 128 height 22
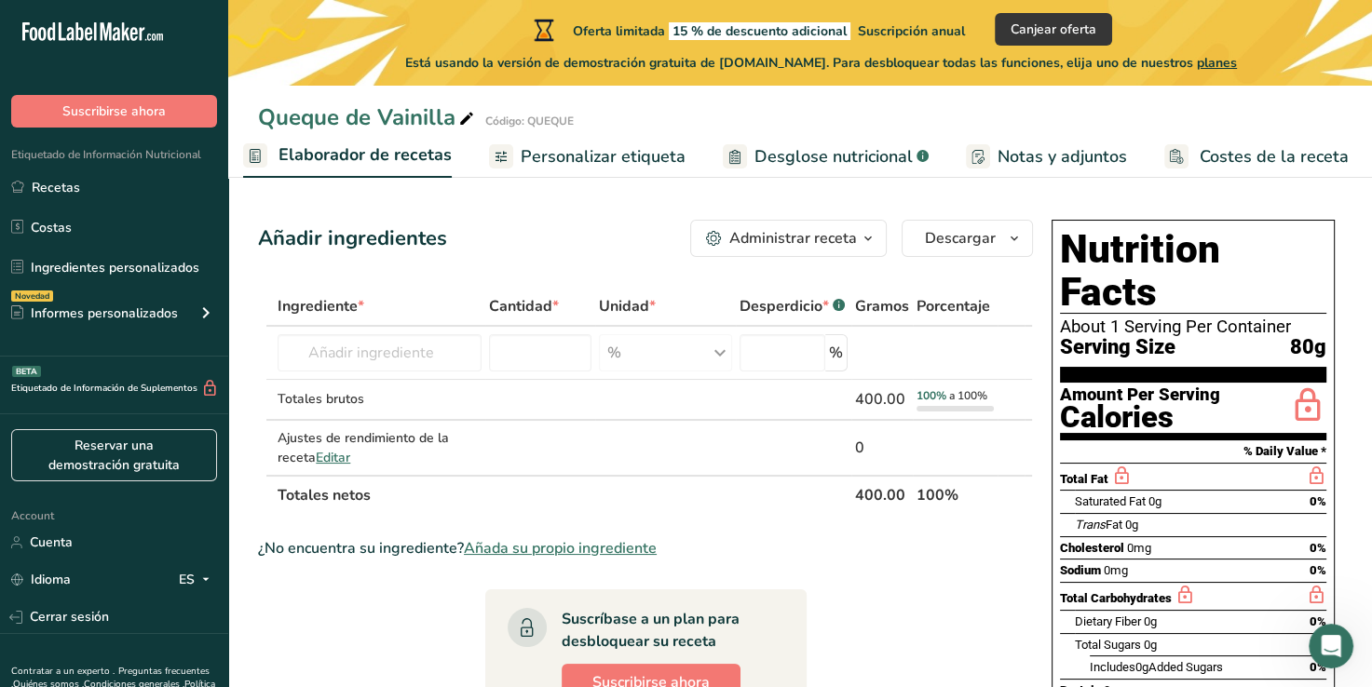
click at [652, 170] on link "Personalizar etiqueta" at bounding box center [587, 157] width 197 height 42
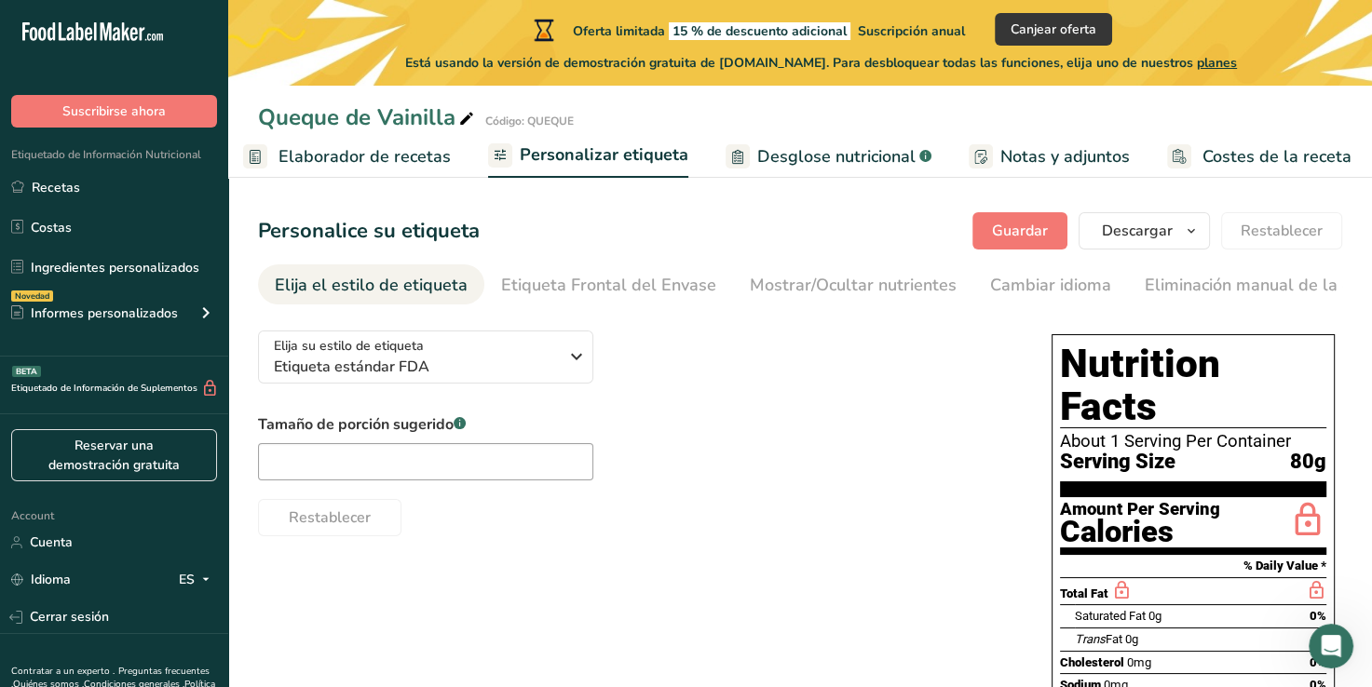
click at [322, 170] on link "Elaborador de recetas" at bounding box center [347, 157] width 208 height 42
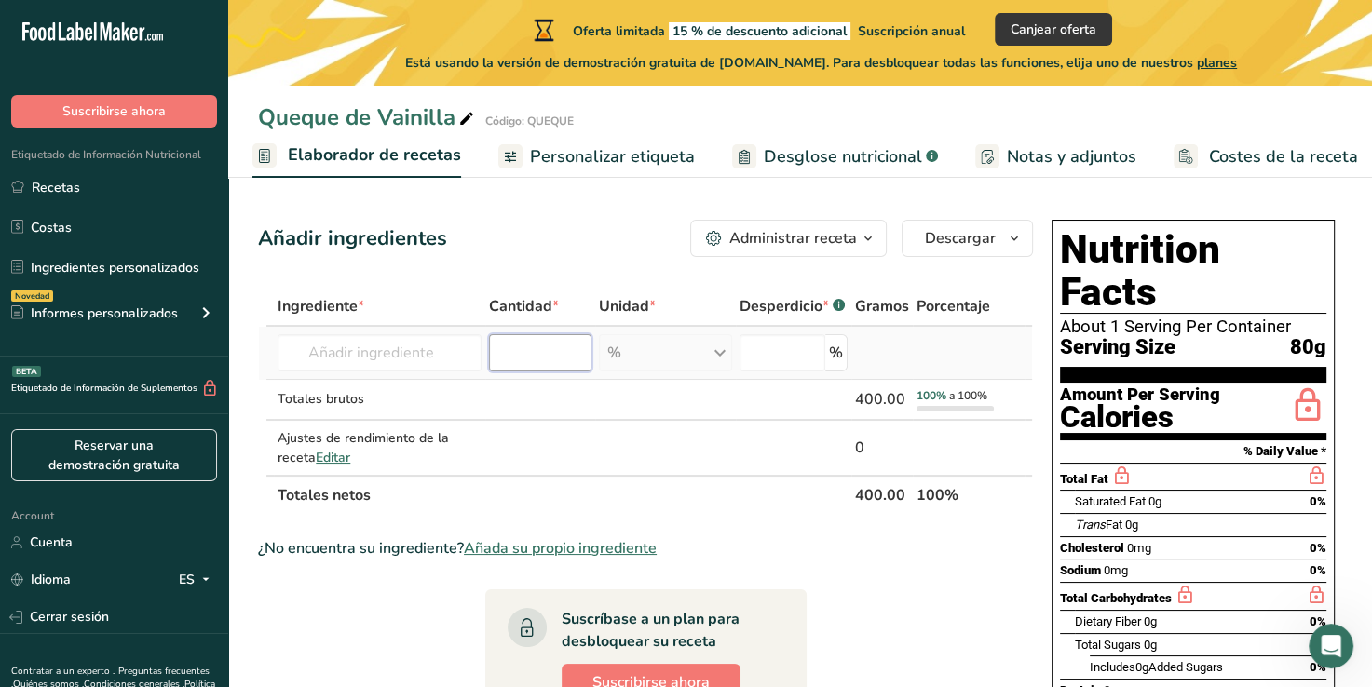
click at [540, 335] on input "number" at bounding box center [540, 352] width 102 height 37
click at [461, 349] on input "text" at bounding box center [379, 352] width 203 height 37
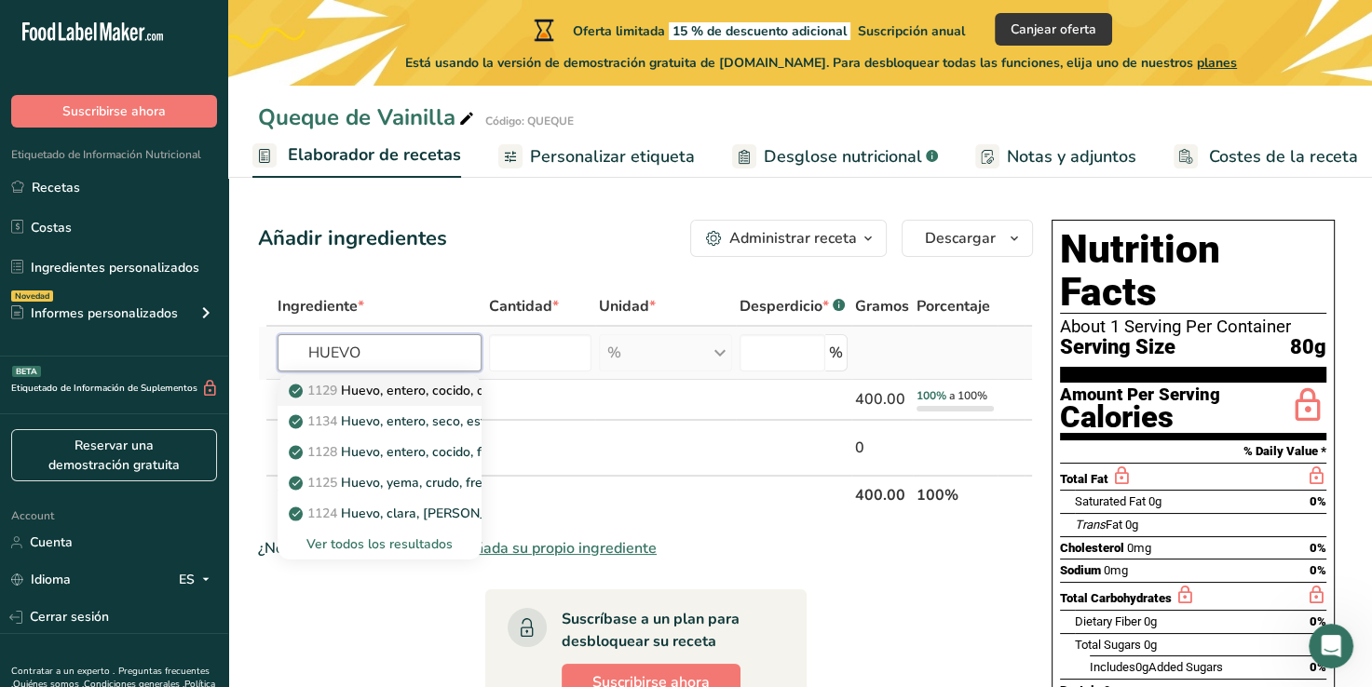
type input "HUEVO"
click at [410, 393] on p "1129 Huevo, entero, cocido, duro" at bounding box center [397, 391] width 211 height 20
type input "Egg, whole, cooked, hard-boiled"
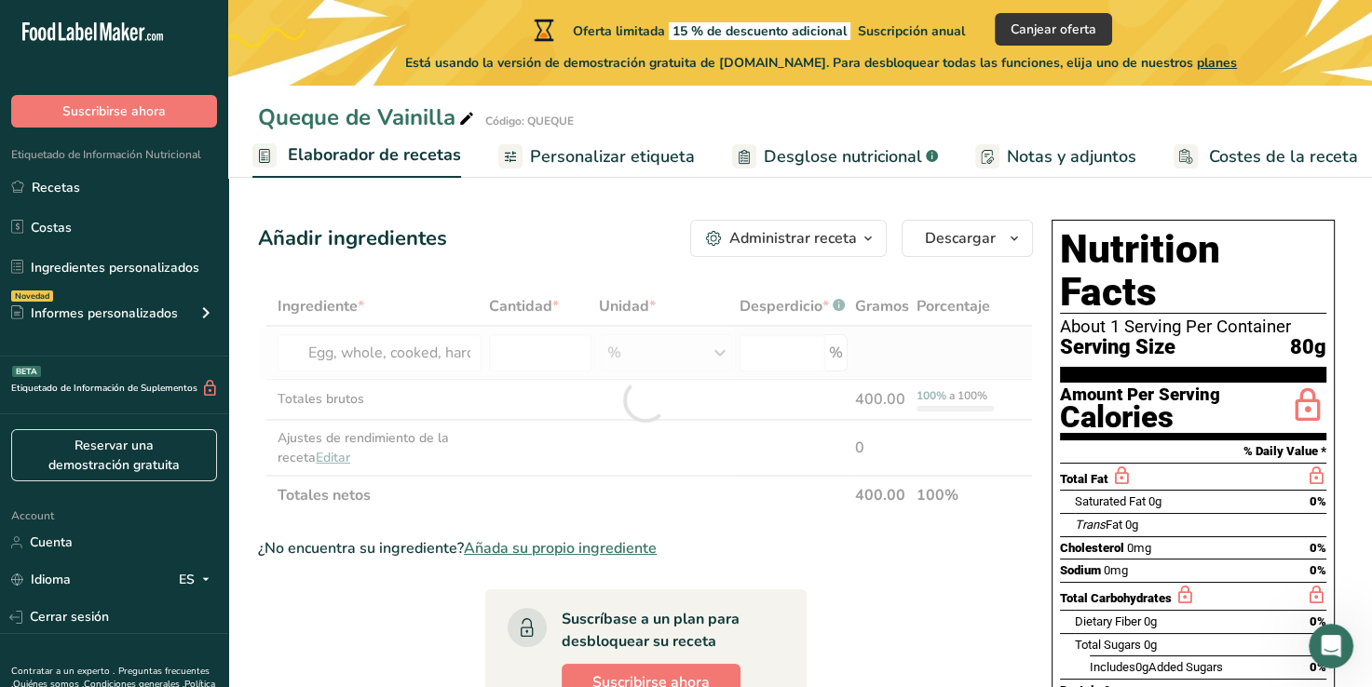
click at [410, 393] on div at bounding box center [645, 401] width 775 height 228
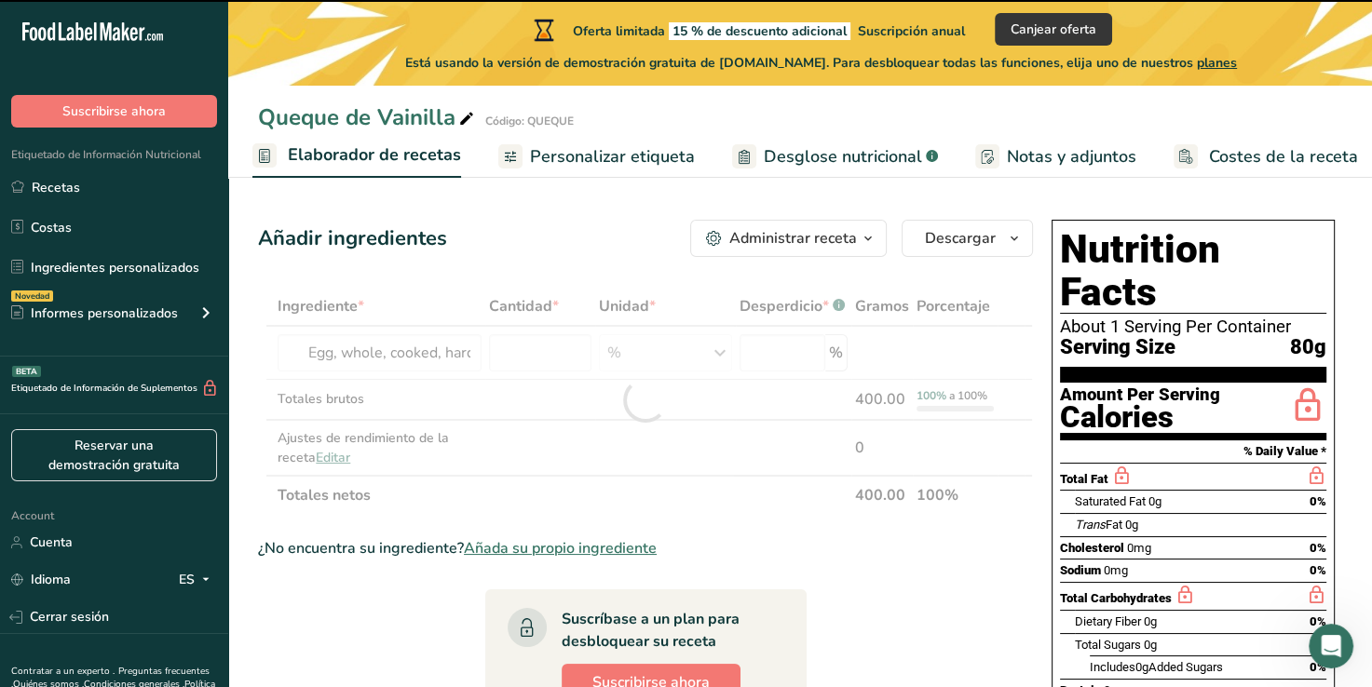
type input "0"
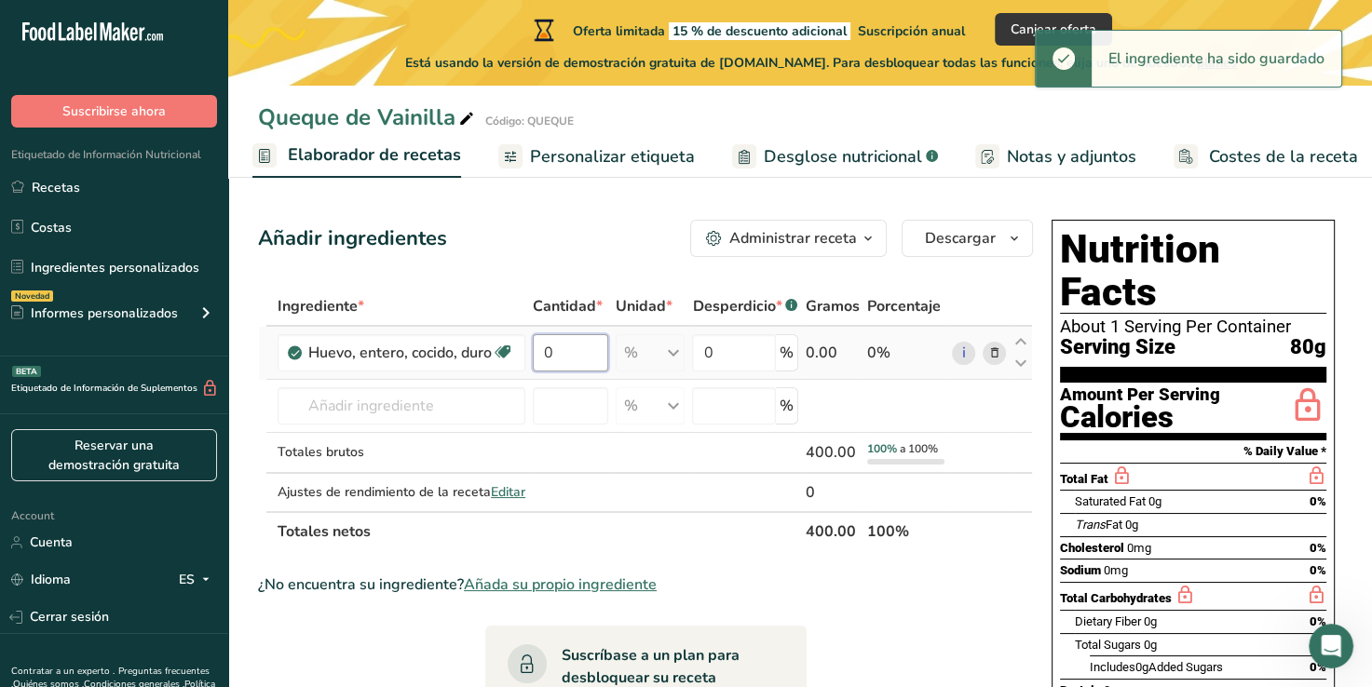
click at [563, 354] on input "0" at bounding box center [570, 352] width 75 height 37
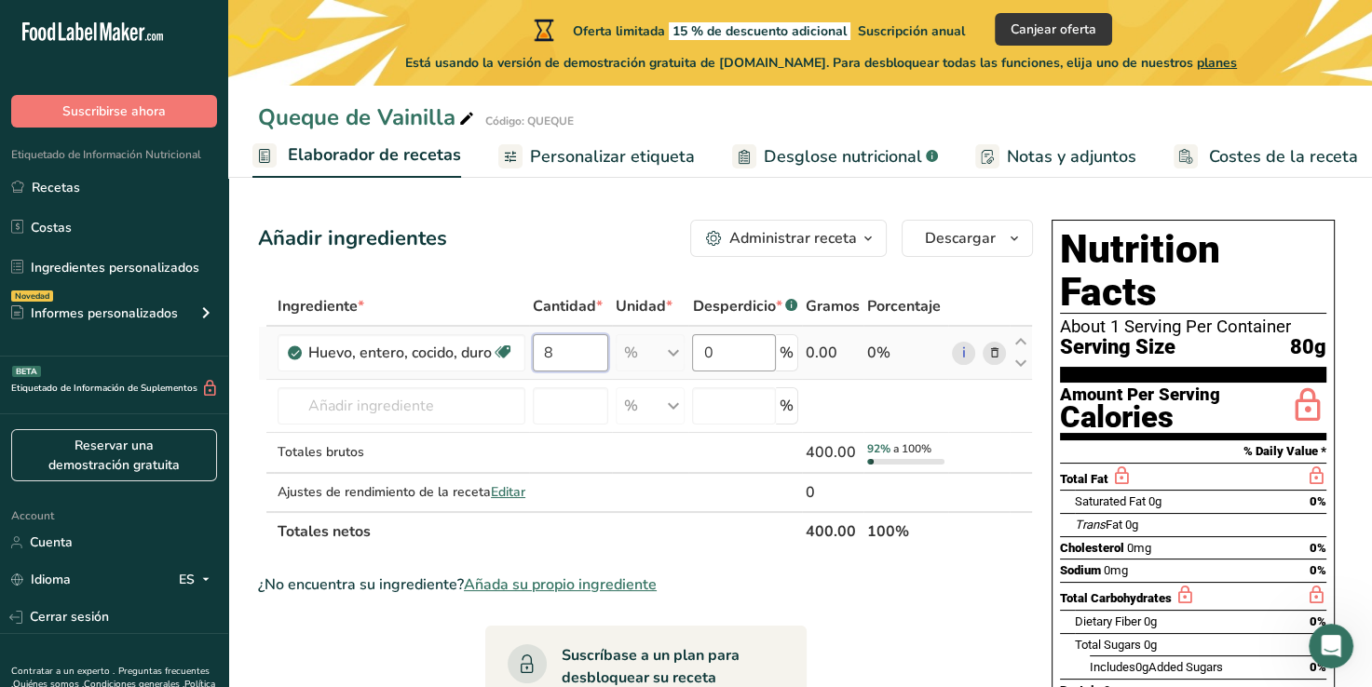
type input "8"
click at [724, 353] on div "Ingrediente * Cantidad * Unidad * Desperdicio * .a-a{fill:#347362;}.b-a{fill:#f…" at bounding box center [645, 419] width 775 height 265
click at [355, 415] on div "Ingrediente * Cantidad * Unidad * Desperdicio * .a-a{fill:#347362;}.b-a{fill:#f…" at bounding box center [645, 419] width 775 height 265
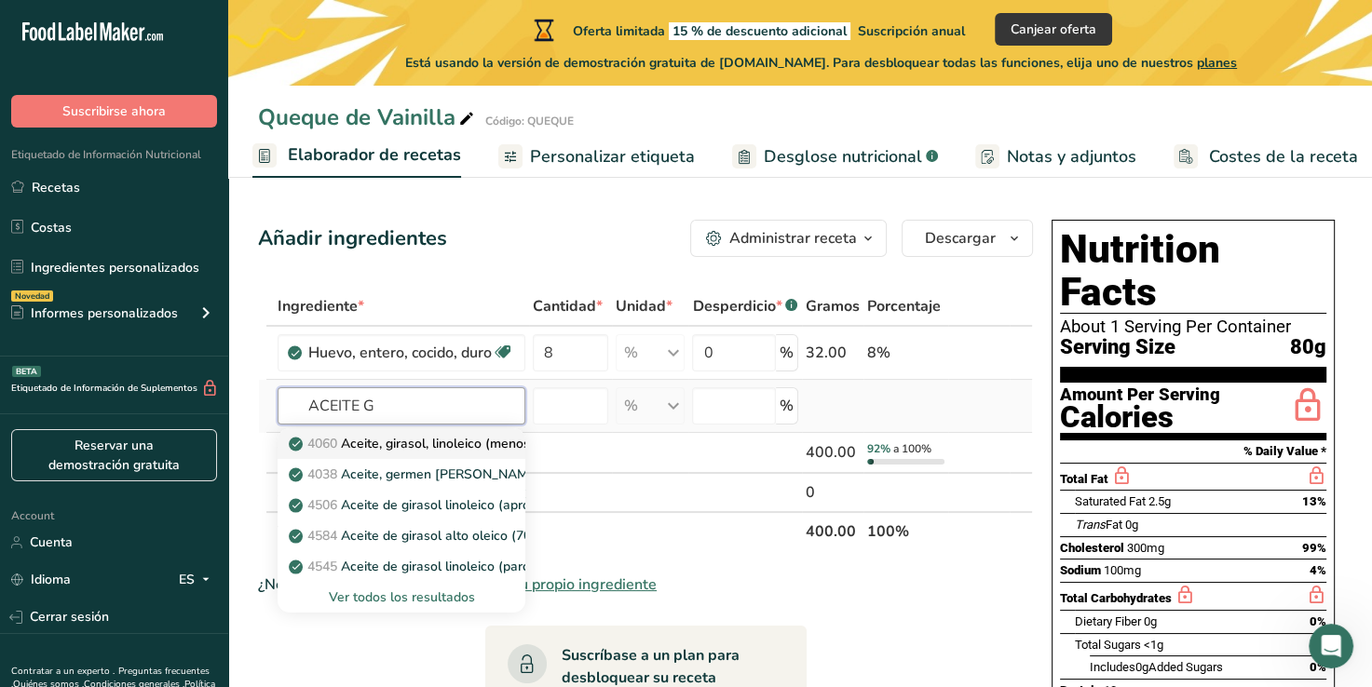
type input "ACEITE G"
click at [386, 441] on p "4060 Aceite, girasol, linoleico (menos del 60%)" at bounding box center [439, 444] width 295 height 20
type input "Oil, sunflower, linoleic (less than 60%)"
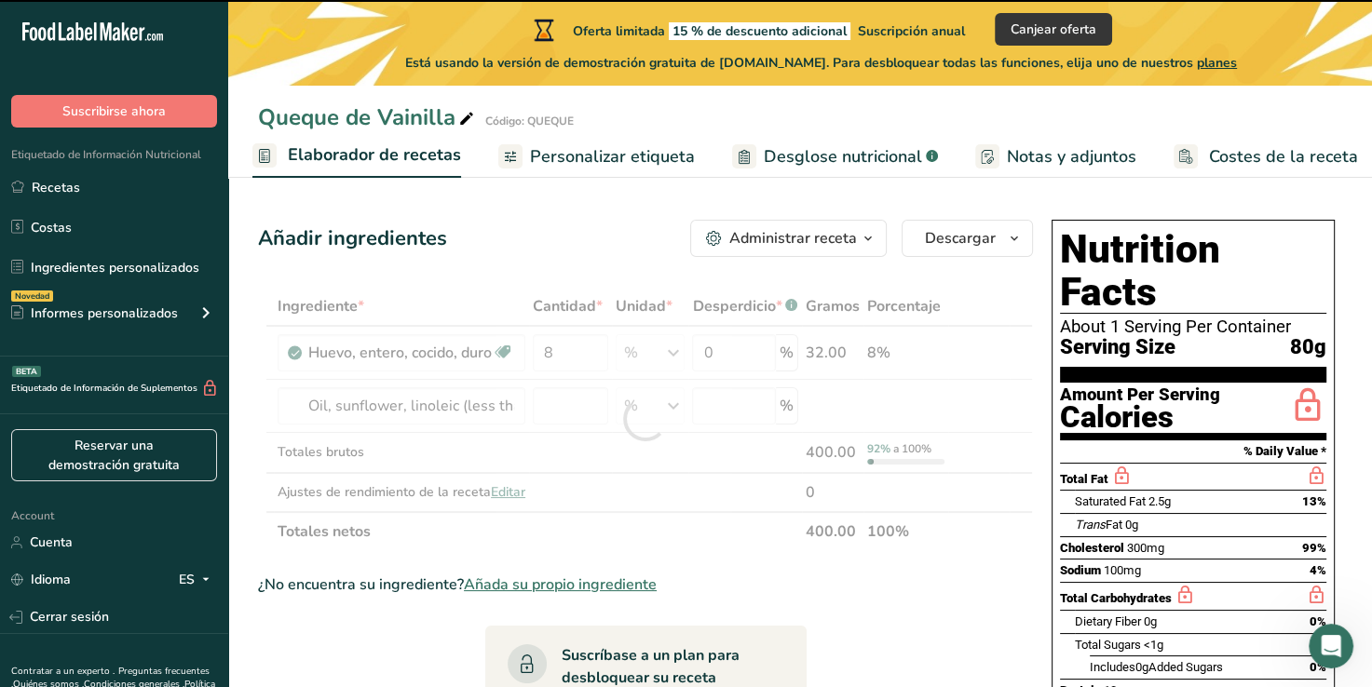
type input "0"
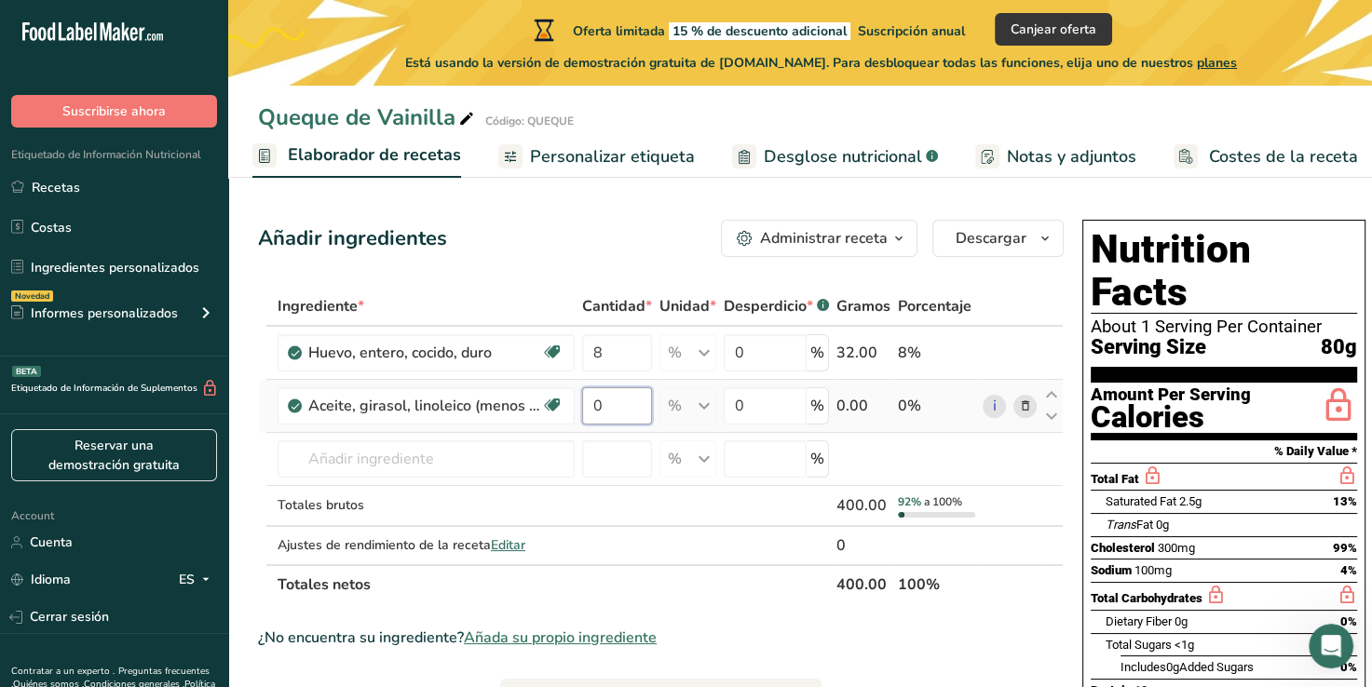
click at [608, 412] on input "0" at bounding box center [617, 405] width 70 height 37
click at [811, 349] on div "Ingrediente * Cantidad * Unidad * Desperdicio * .a-a{fill:#347362;}.b-a{fill:#f…" at bounding box center [661, 446] width 806 height 318
click at [699, 360] on div "% Porciones 1 cup, chopped 1 tbsp 1 large Unidades de peso g kg mg Ver más Unid…" at bounding box center [687, 352] width 57 height 37
click at [620, 348] on input "8" at bounding box center [617, 352] width 70 height 37
click at [629, 398] on div "Ingrediente * Cantidad * Unidad * Desperdicio * .a-a{fill:#347362;}.b-a{fill:#f…" at bounding box center [661, 446] width 806 height 318
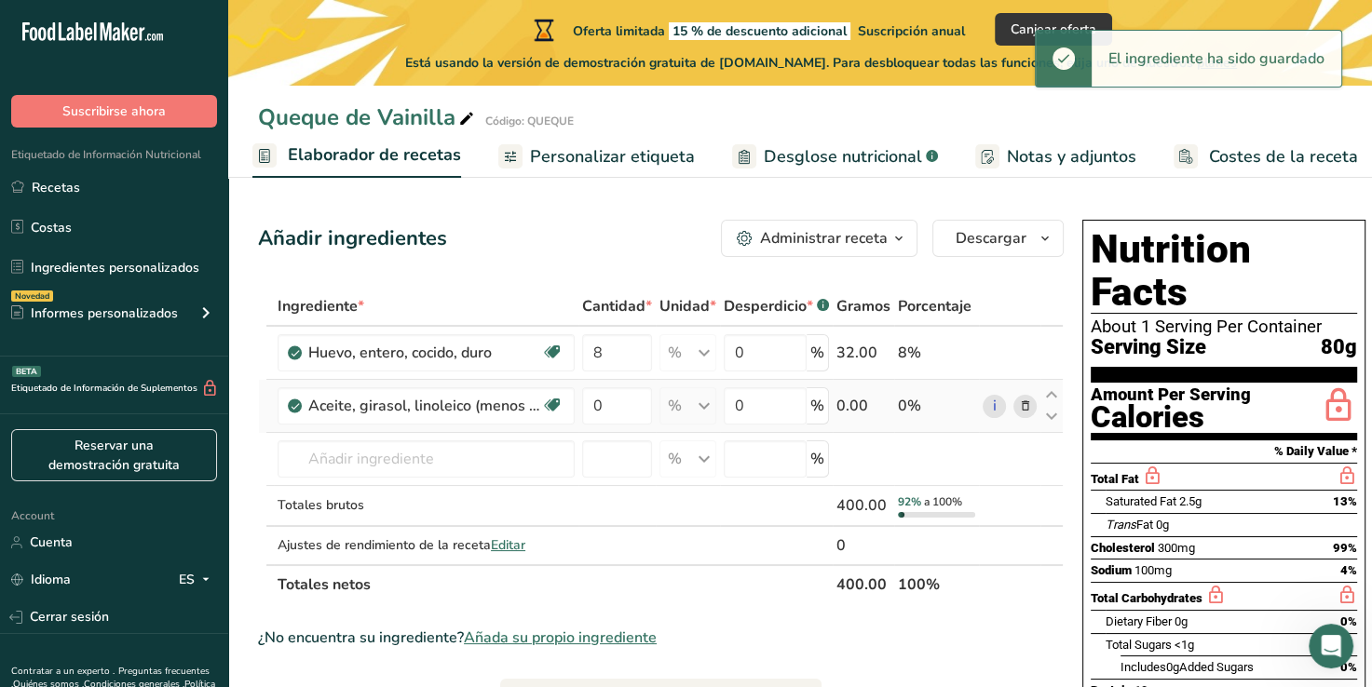
click at [700, 408] on div "Ingrediente * Cantidad * Unidad * Desperdicio * .a-a{fill:#347362;}.b-a{fill:#f…" at bounding box center [661, 446] width 806 height 318
click at [644, 400] on input "0" at bounding box center [617, 405] width 70 height 37
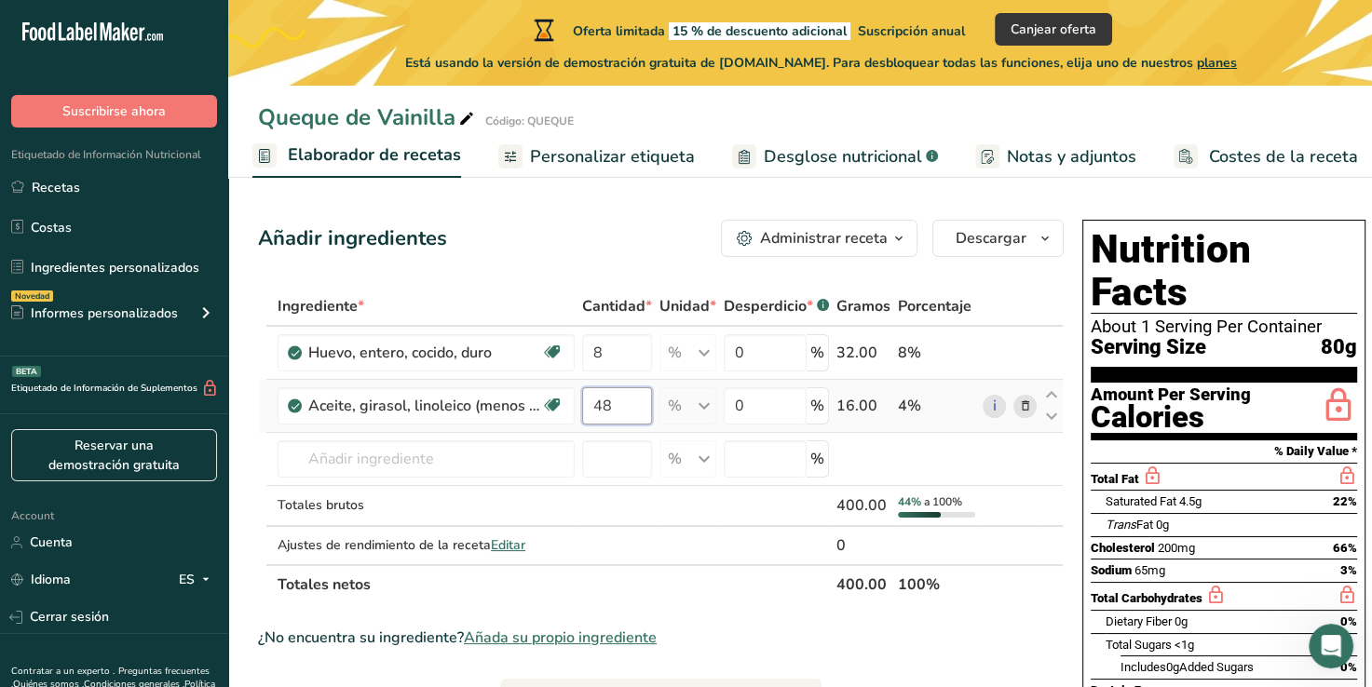
scroll to position [0, 0]
type input "4"
type input "0"
click at [700, 409] on div "Ingrediente * Cantidad * Unidad * Desperdicio * .a-a{fill:#347362;}.b-a{fill:#f…" at bounding box center [661, 446] width 806 height 318
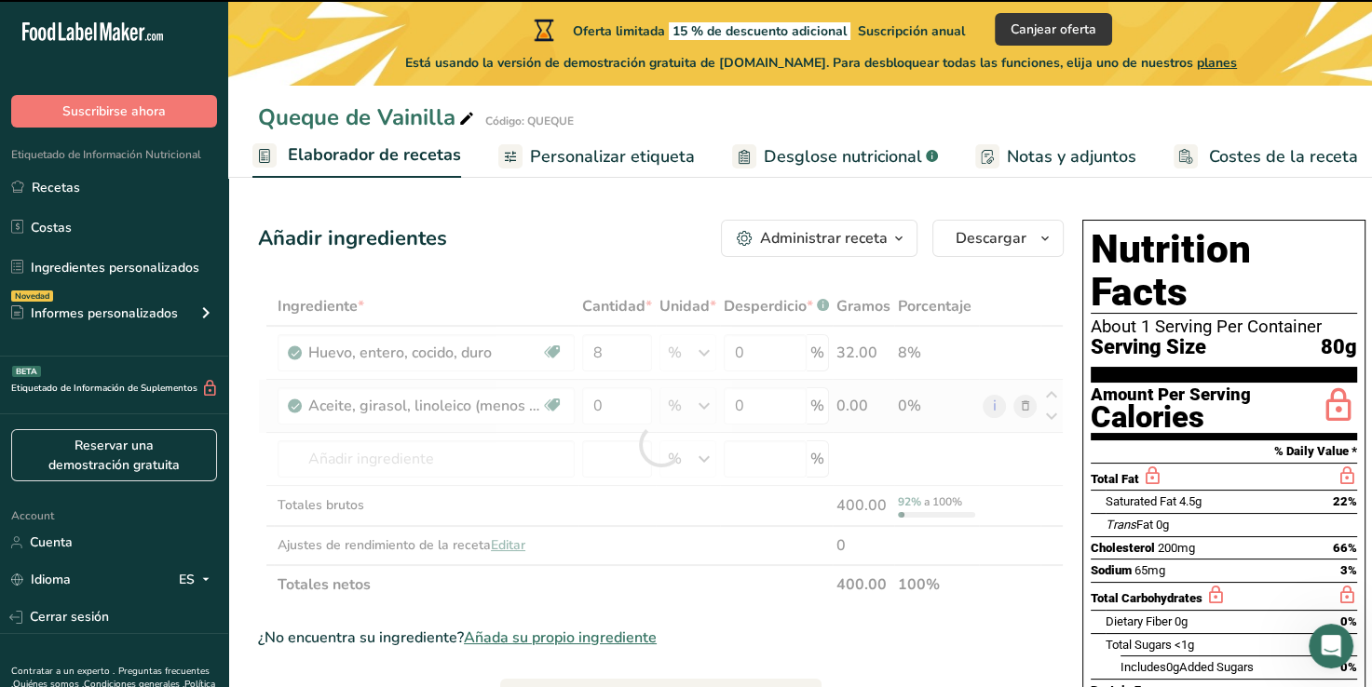
click at [700, 409] on div at bounding box center [661, 446] width 806 height 318
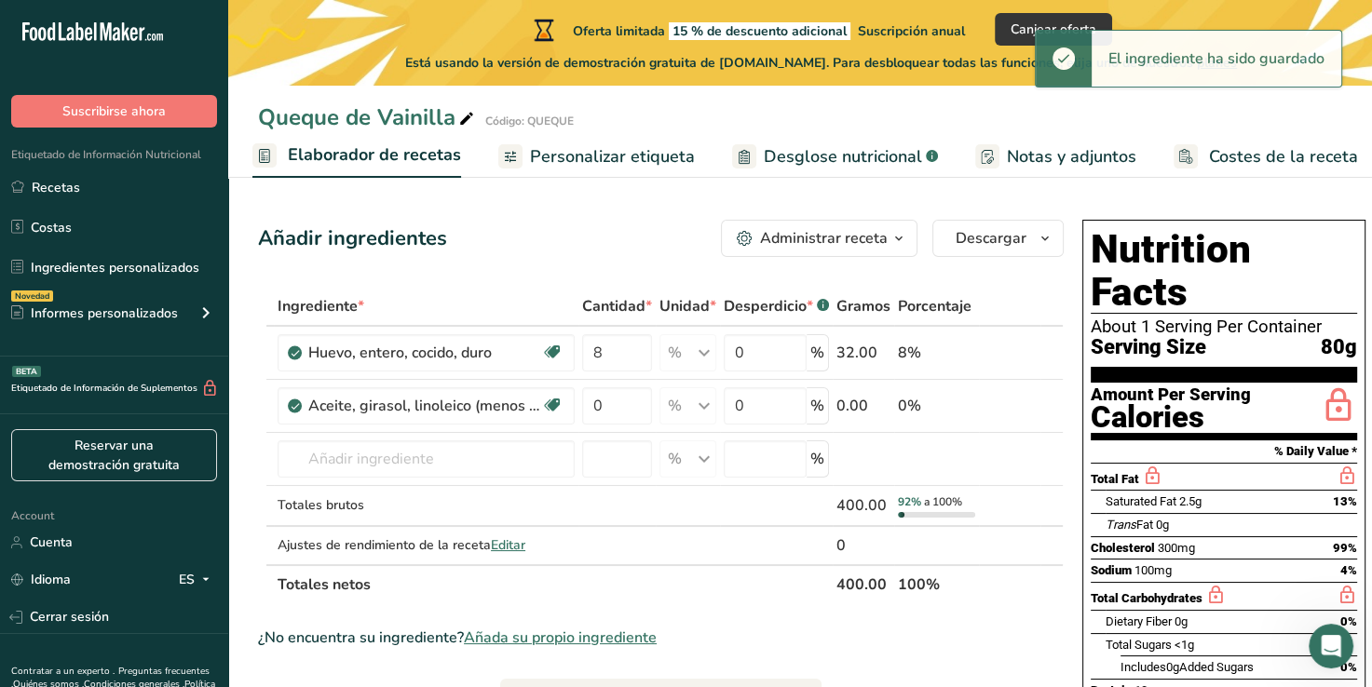
click at [889, 233] on span "button" at bounding box center [899, 238] width 22 height 22
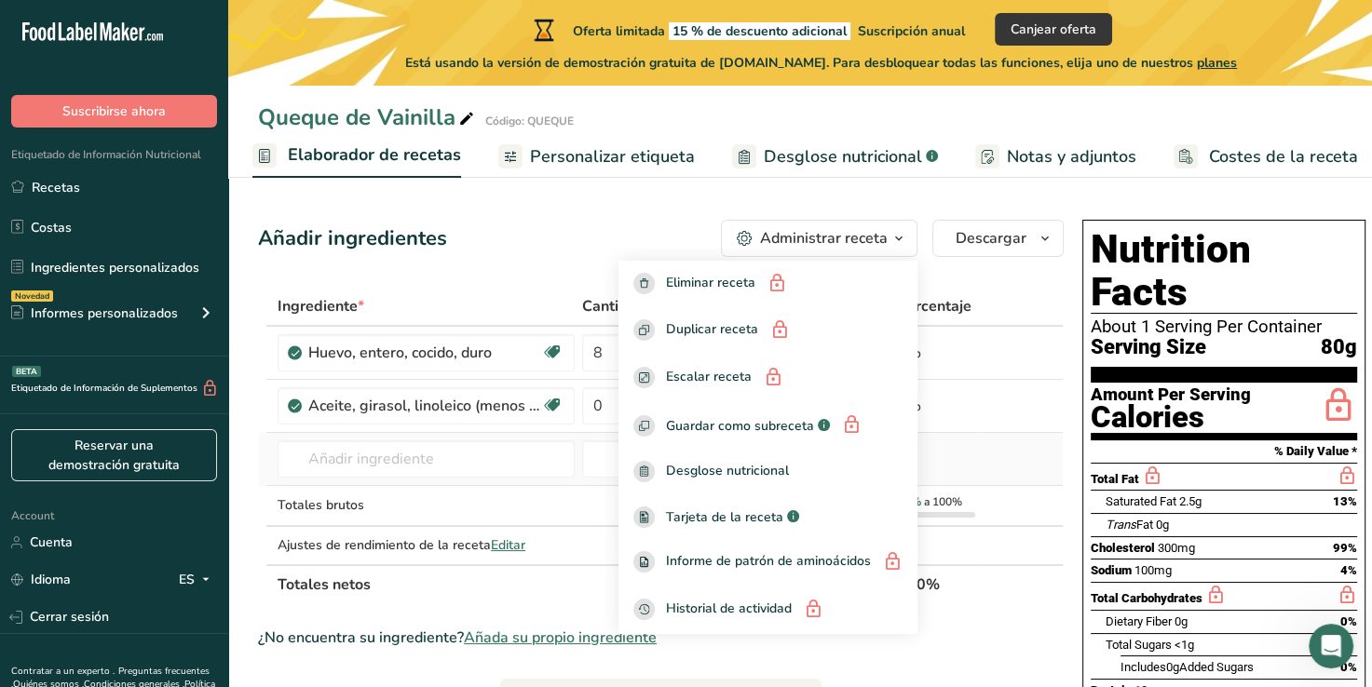
click at [578, 480] on td at bounding box center [616, 459] width 77 height 53
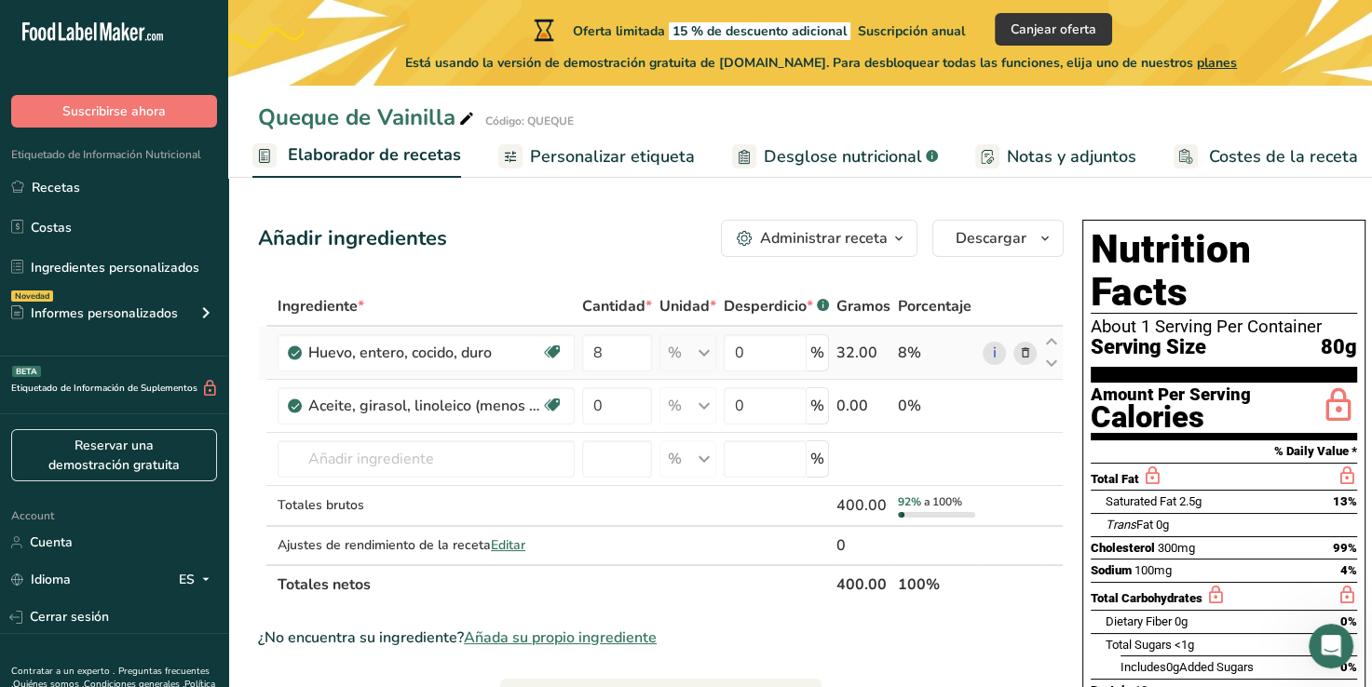
click at [700, 357] on div "% Porciones 1 cup, chopped 1 tbsp 1 large Unidades de peso g kg mg Ver más Unid…" at bounding box center [687, 352] width 57 height 37
click at [641, 400] on input "0" at bounding box center [617, 405] width 70 height 37
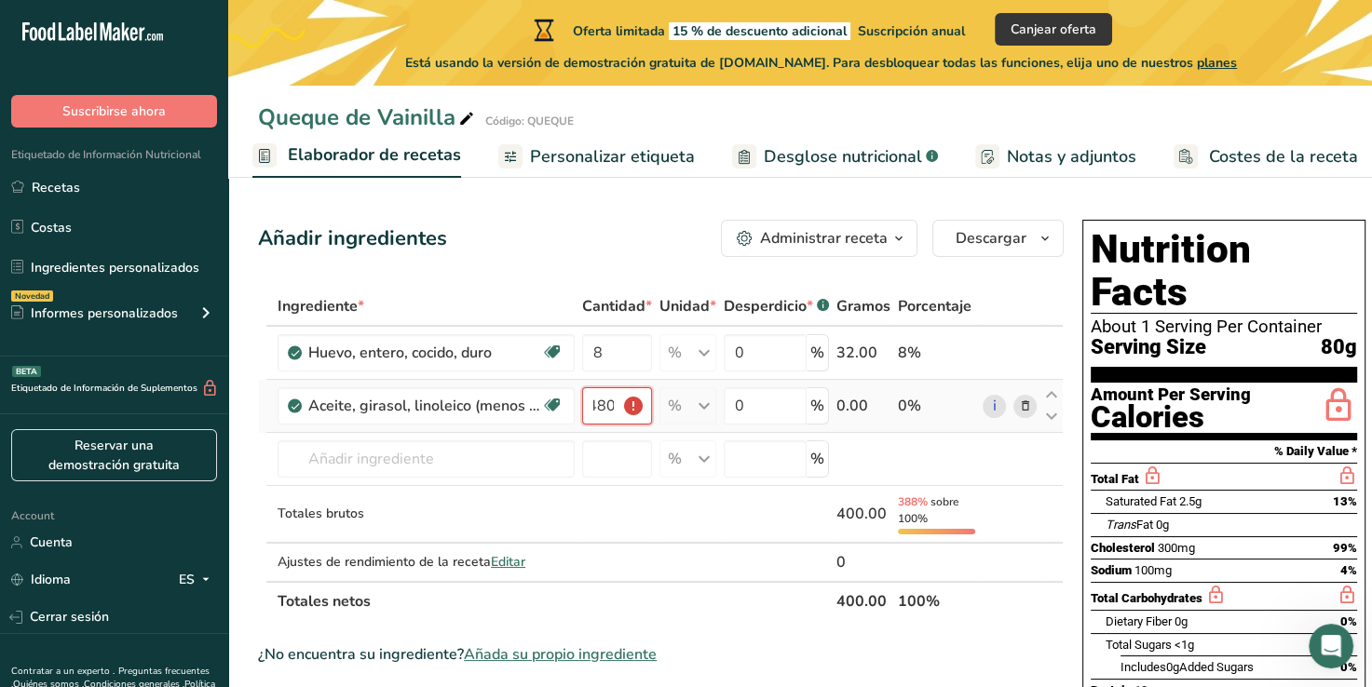
click at [630, 408] on input "480" at bounding box center [617, 405] width 70 height 37
click at [622, 461] on input "number" at bounding box center [617, 459] width 70 height 37
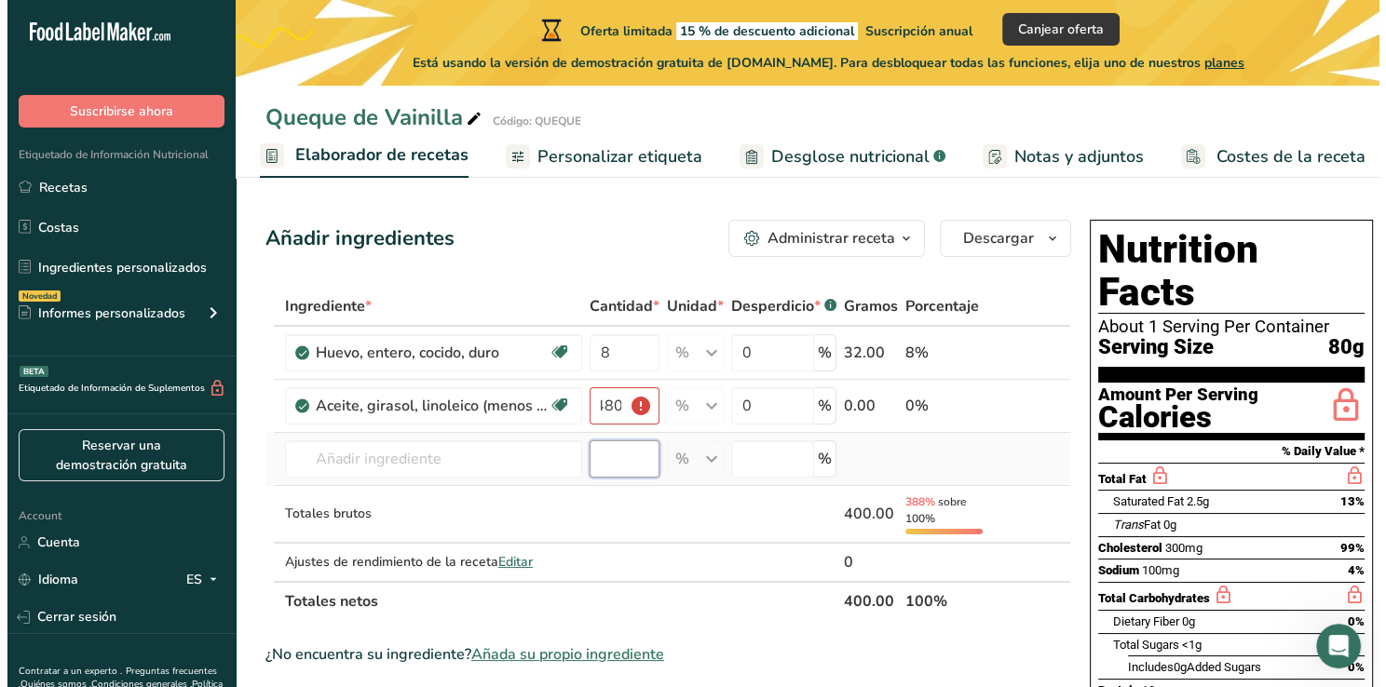
scroll to position [0, 0]
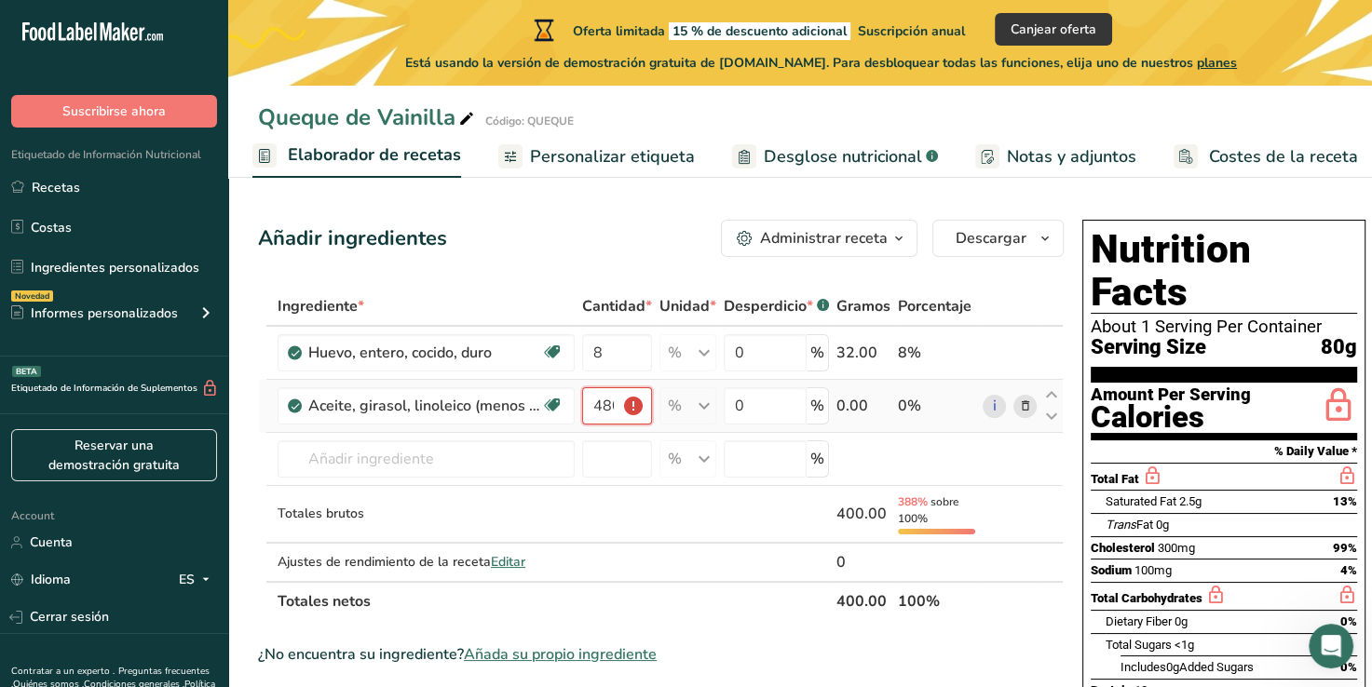
click at [608, 398] on input "480" at bounding box center [617, 405] width 70 height 37
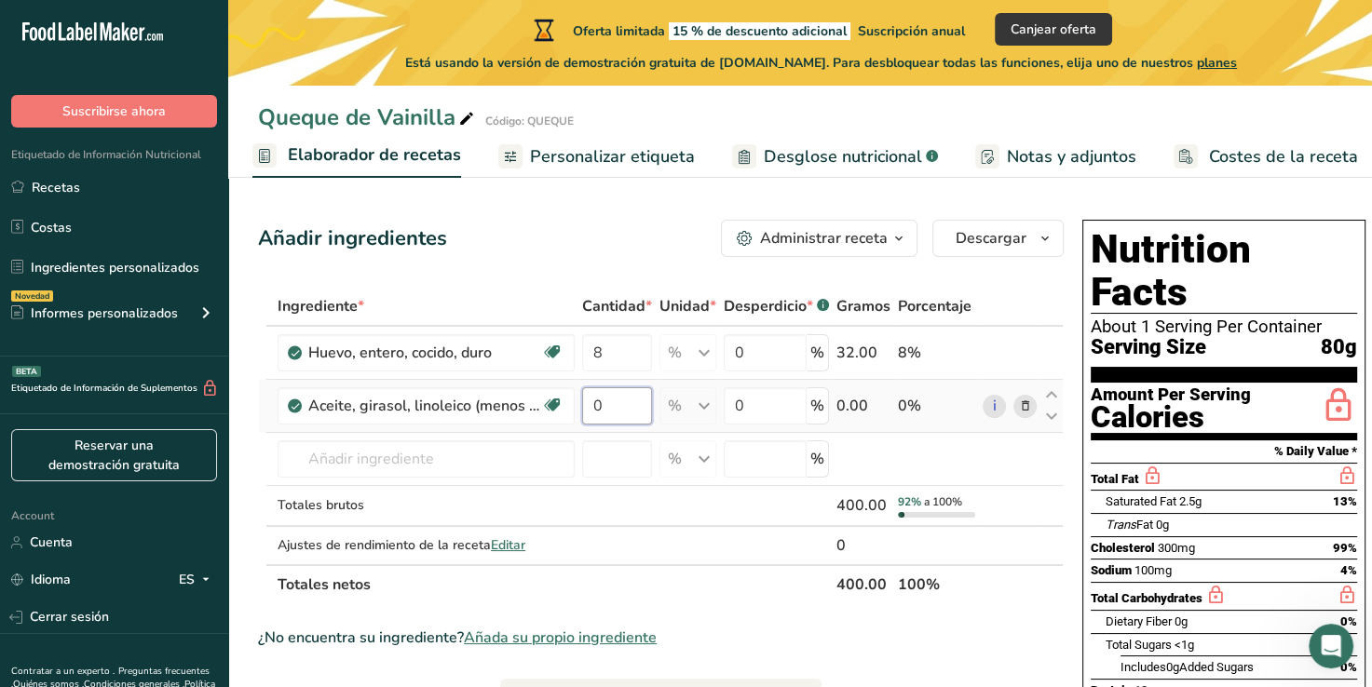
click at [608, 398] on input "0" at bounding box center [617, 405] width 70 height 37
type input "0"
click at [599, 362] on div "Ingrediente * Cantidad * Unidad * Desperdicio * .a-a{fill:#347362;}.b-a{fill:#f…" at bounding box center [661, 446] width 806 height 318
type input "0"
click at [418, 445] on div "Ingrediente * Cantidad * Unidad * Desperdicio * .a-a{fill:#347362;}.b-a{fill:#f…" at bounding box center [661, 446] width 806 height 318
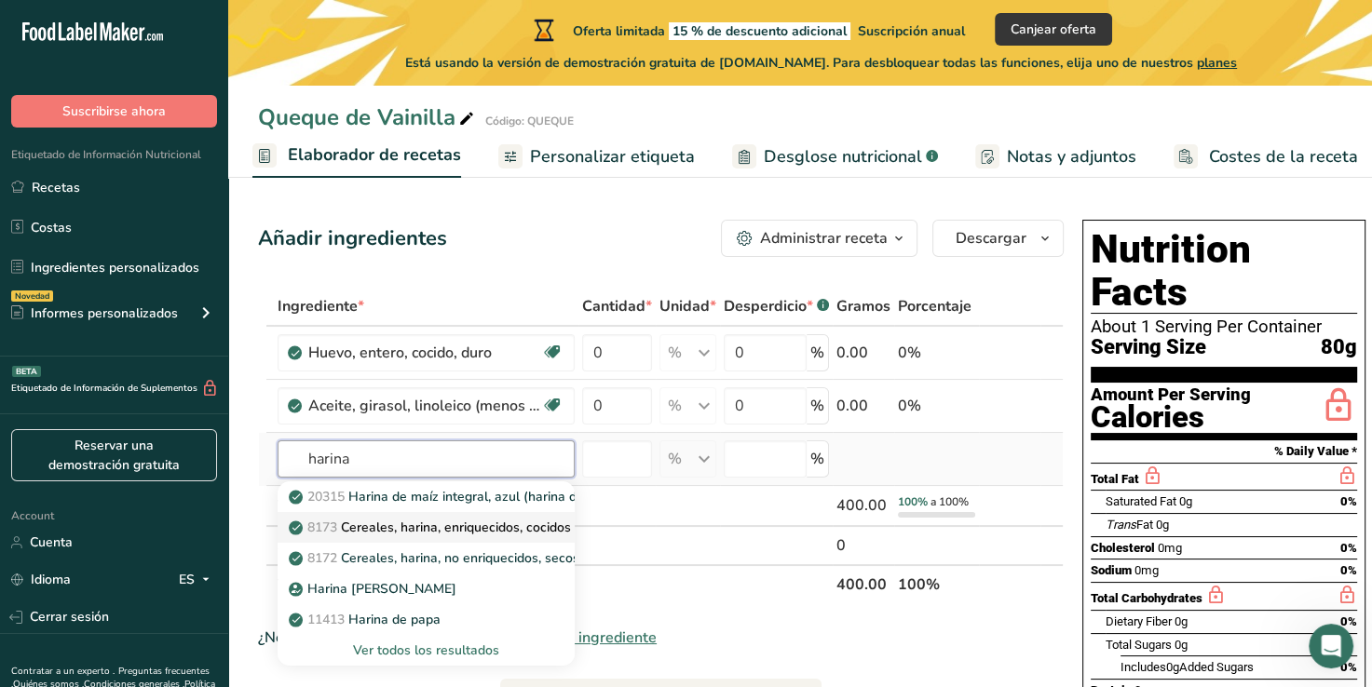
type input "harina"
click at [436, 535] on p "8173 Cereales, harina, enriquecidos, cocidos con agua, con sal" at bounding box center [485, 528] width 387 height 20
type input "Cereals, farina, enriched, cooked with water, with salt"
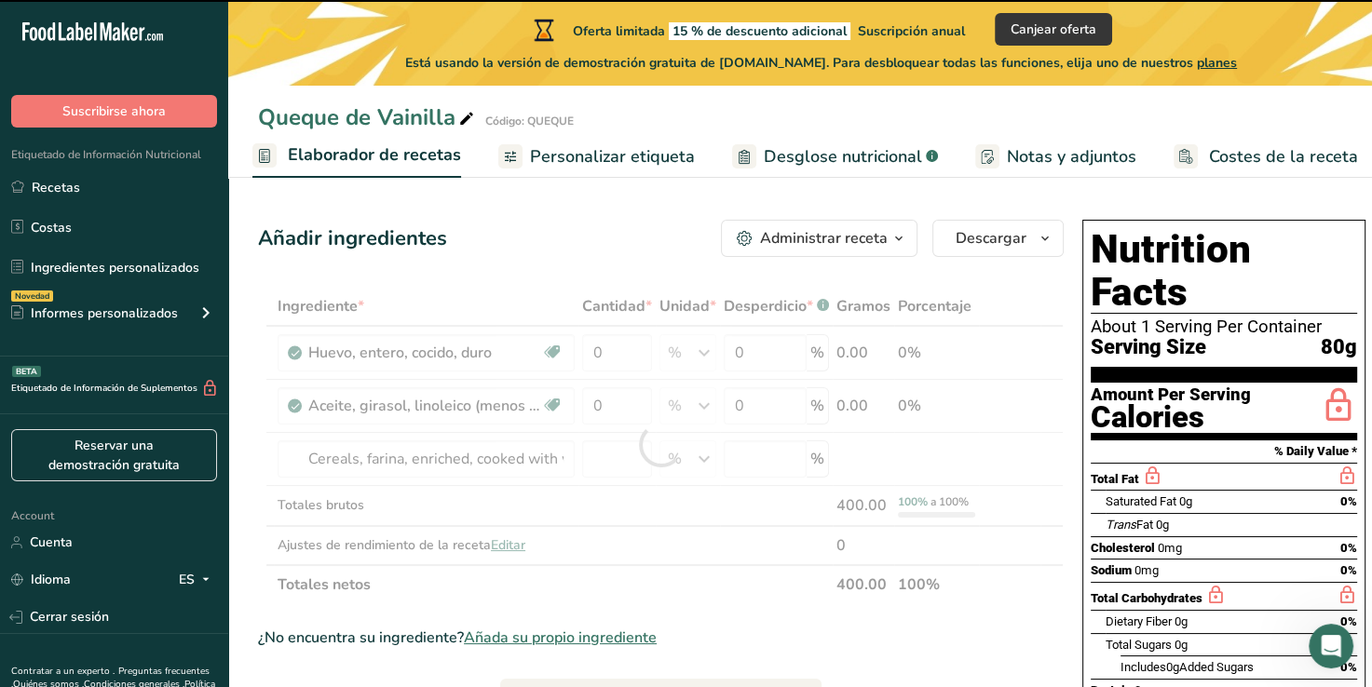
type input "0"
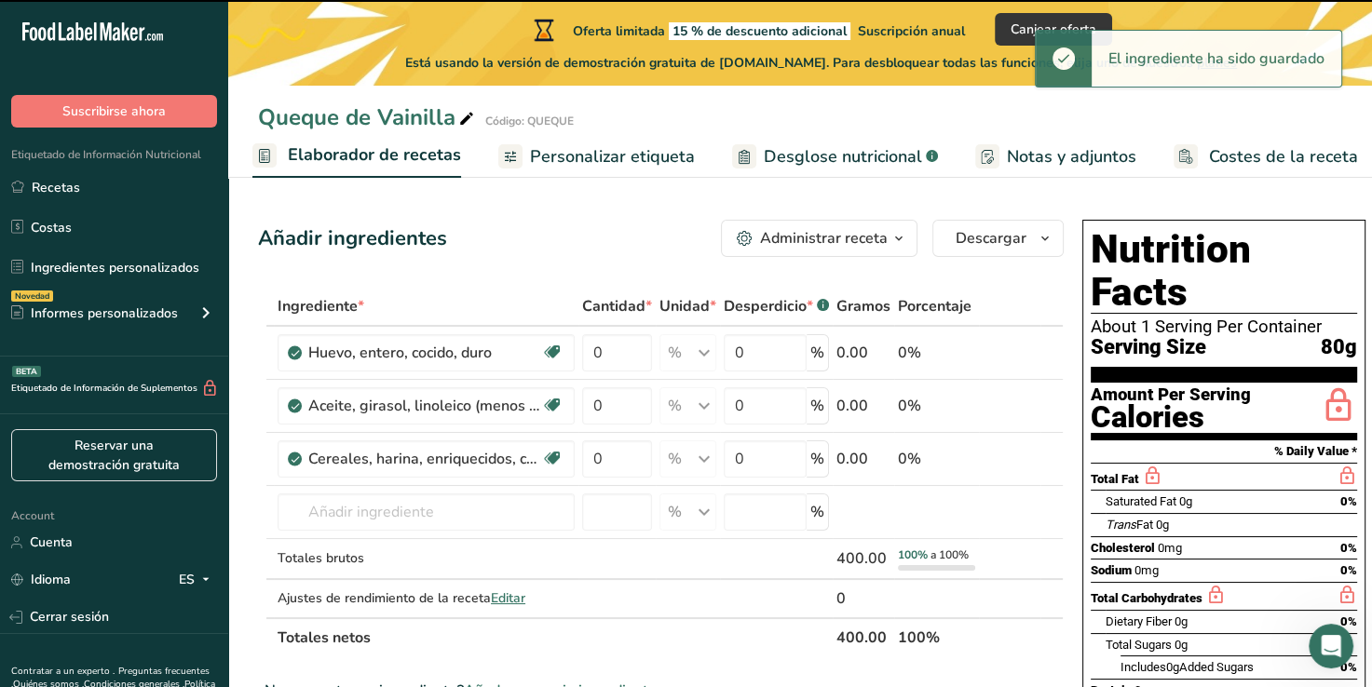
scroll to position [0, 253]
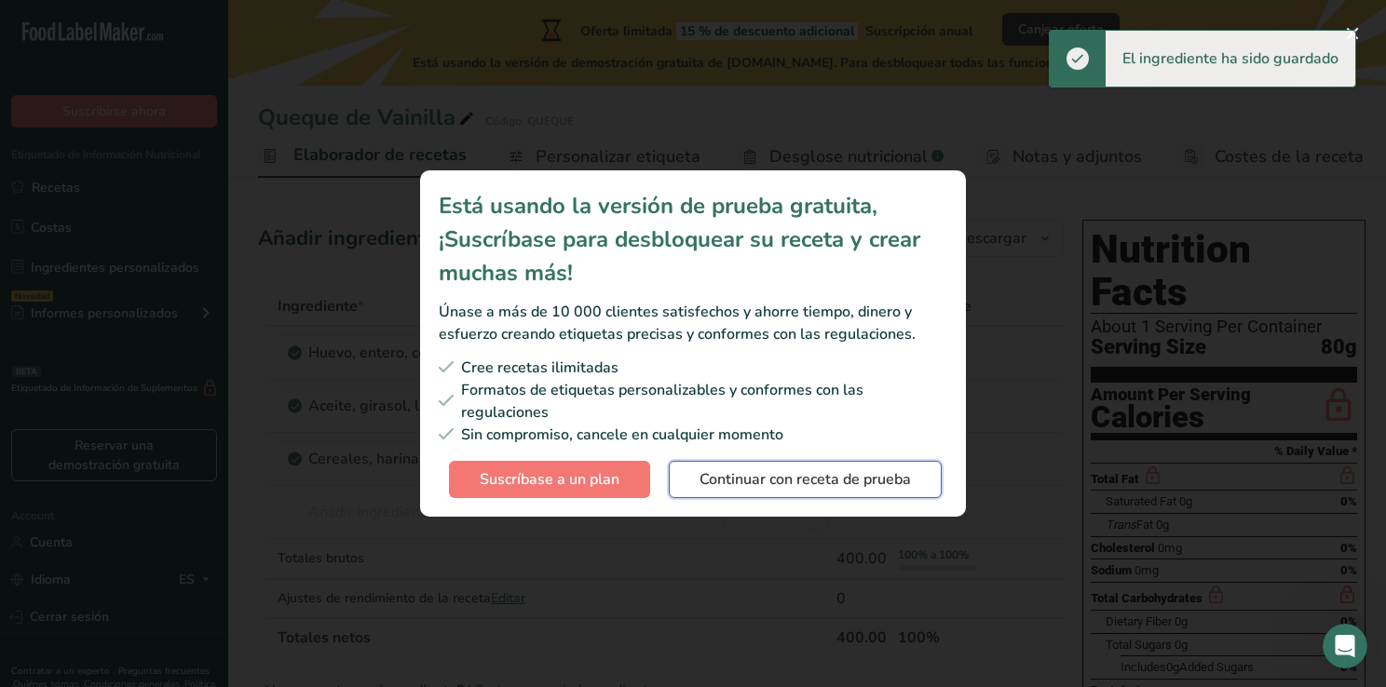
click at [783, 474] on span "Continuar con receta de prueba" at bounding box center [804, 479] width 211 height 22
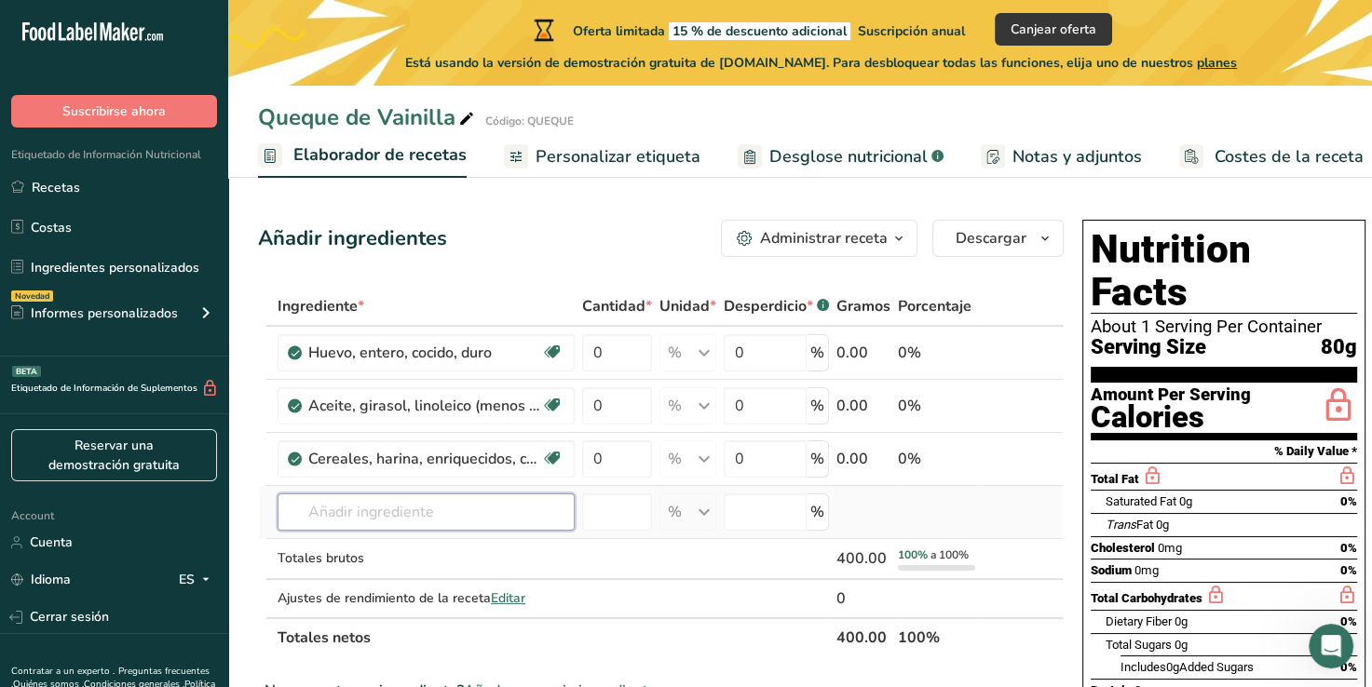
click at [371, 518] on input "text" at bounding box center [426, 512] width 297 height 37
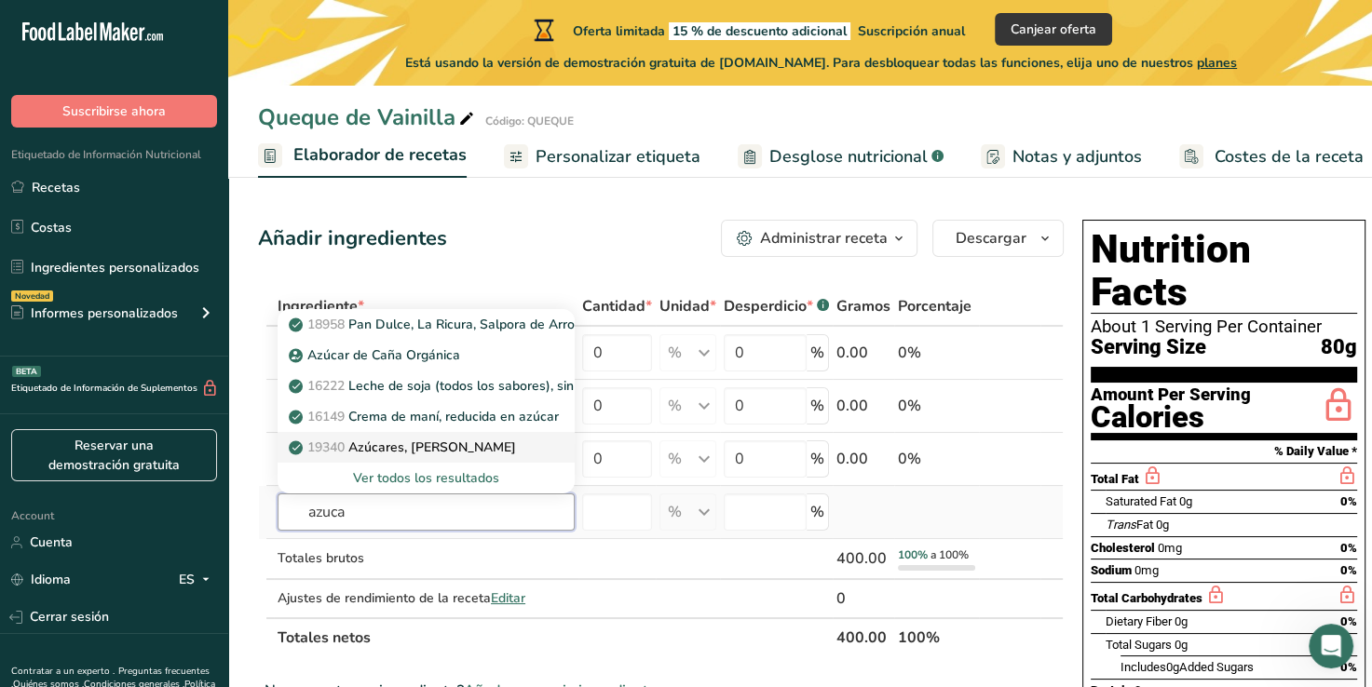
type input "azucar"
